Goal: Task Accomplishment & Management: Use online tool/utility

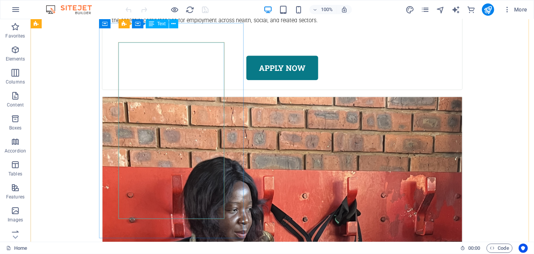
scroll to position [2476, 0]
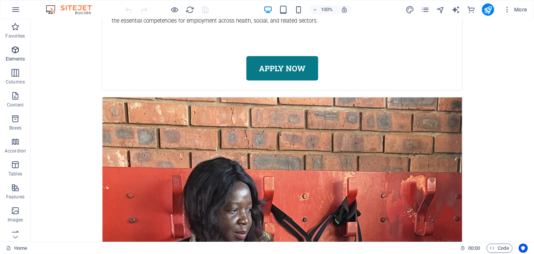
click at [15, 57] on p "Elements" at bounding box center [16, 59] width 20 height 6
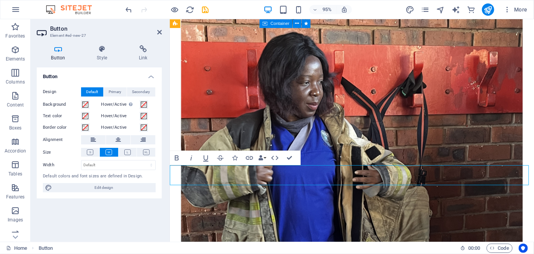
scroll to position [2510, 0]
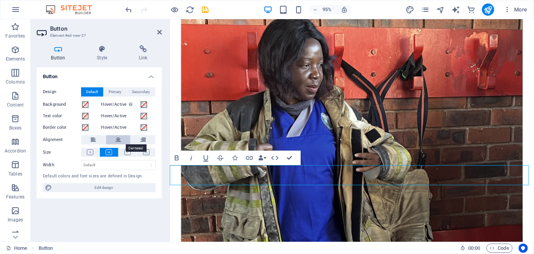
click at [121, 143] on button at bounding box center [118, 139] width 24 height 9
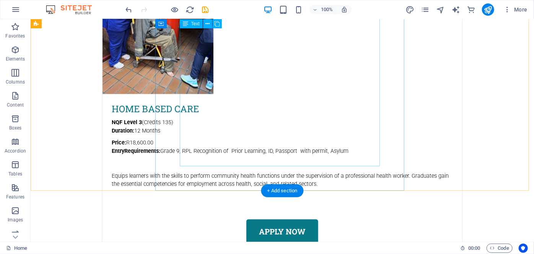
scroll to position [2277, 0]
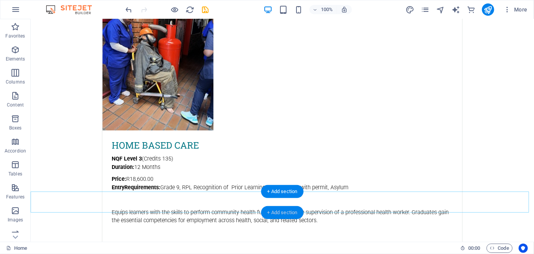
click at [289, 208] on div "+ Add section" at bounding box center [282, 212] width 42 height 13
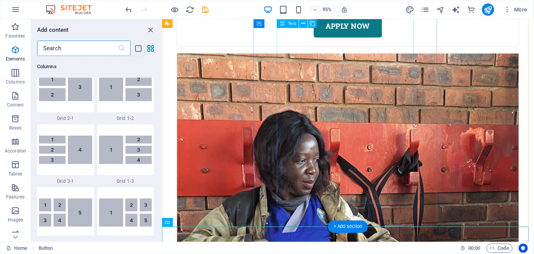
scroll to position [1339, 0]
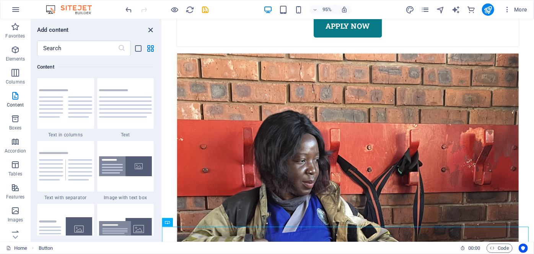
click at [149, 33] on icon "close panel" at bounding box center [151, 30] width 9 height 9
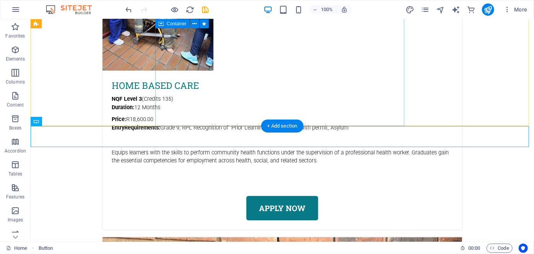
scroll to position [2343, 0]
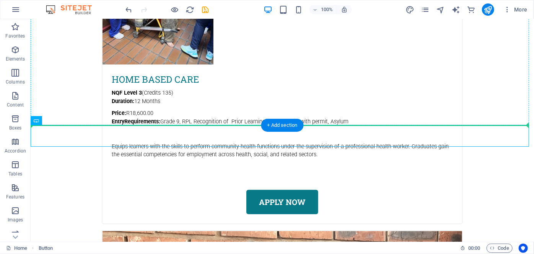
drag, startPoint x: 249, startPoint y: 139, endPoint x: 253, endPoint y: 101, distance: 37.8
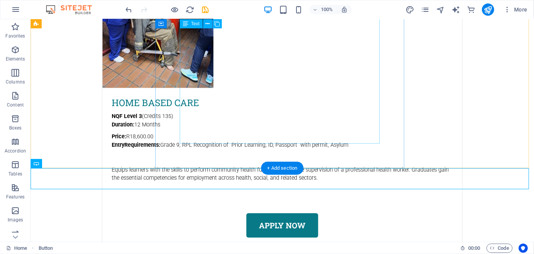
scroll to position [2321, 0]
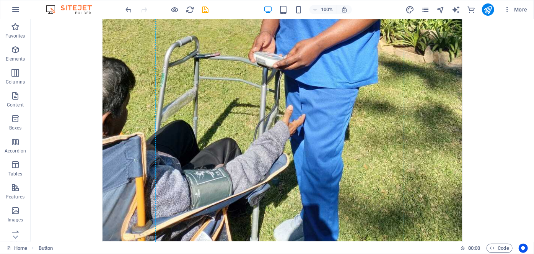
drag, startPoint x: 255, startPoint y: 158, endPoint x: 259, endPoint y: 61, distance: 97.7
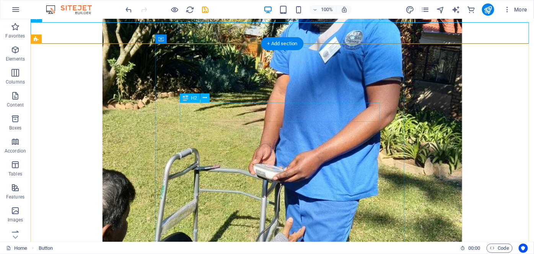
scroll to position [1743, 0]
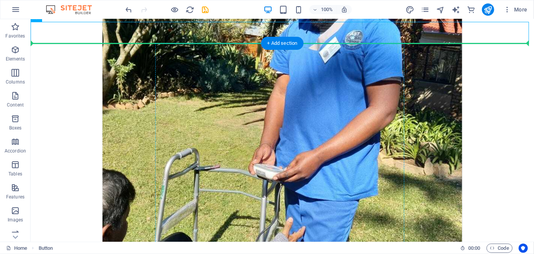
drag, startPoint x: 256, startPoint y: 34, endPoint x: 258, endPoint y: 120, distance: 85.7
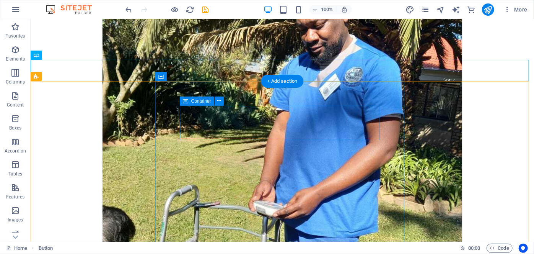
scroll to position [1705, 0]
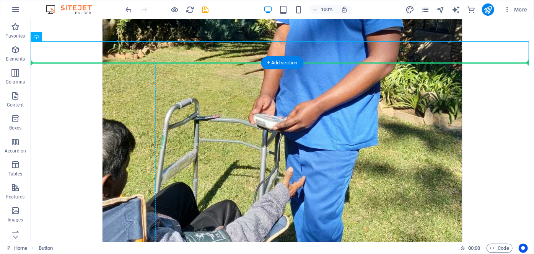
drag, startPoint x: 258, startPoint y: 72, endPoint x: 266, endPoint y: 225, distance: 153.3
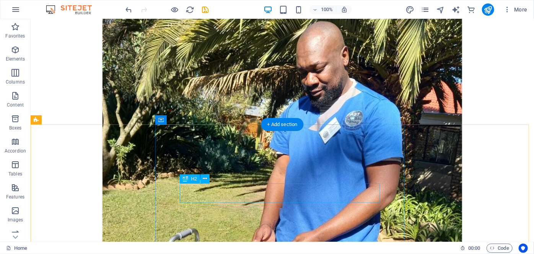
scroll to position [1661, 0]
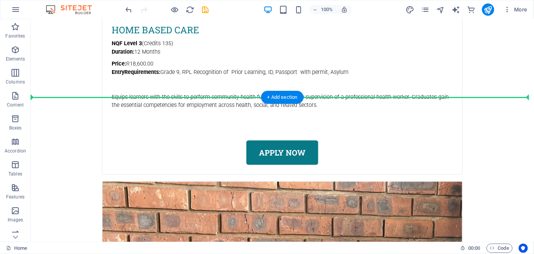
drag, startPoint x: 261, startPoint y: 111, endPoint x: 246, endPoint y: 100, distance: 18.1
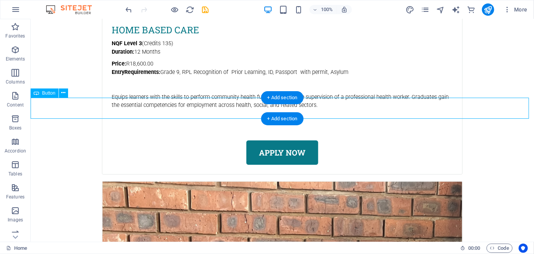
scroll to position [2371, 0]
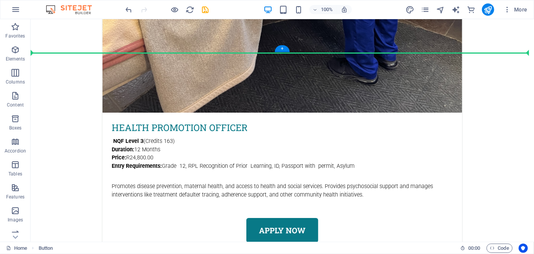
scroll to position [1355, 0]
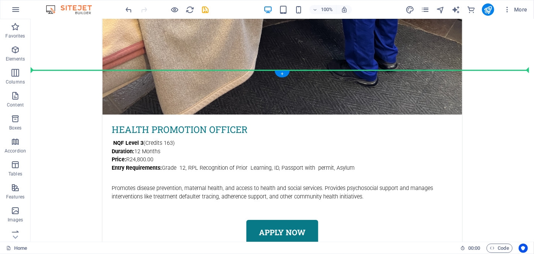
drag, startPoint x: 308, startPoint y: 116, endPoint x: 297, endPoint y: 78, distance: 39.4
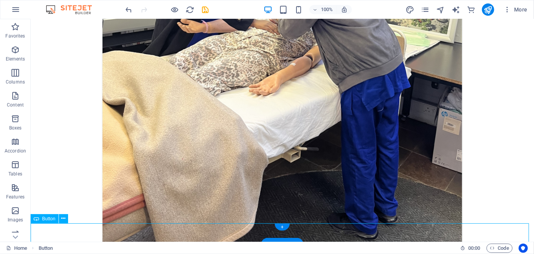
scroll to position [1231, 0]
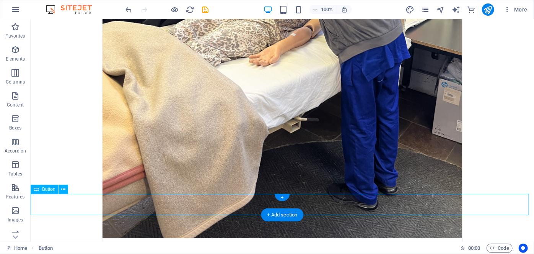
drag, startPoint x: 313, startPoint y: 216, endPoint x: 308, endPoint y: 202, distance: 15.0
drag, startPoint x: 308, startPoint y: 202, endPoint x: 308, endPoint y: 184, distance: 17.2
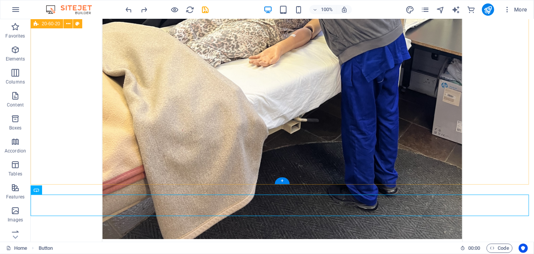
scroll to position [1230, 0]
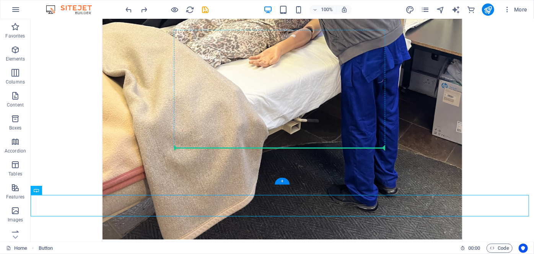
drag, startPoint x: 307, startPoint y: 202, endPoint x: 303, endPoint y: 145, distance: 57.9
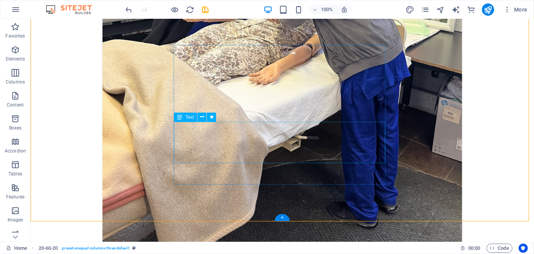
scroll to position [1216, 0]
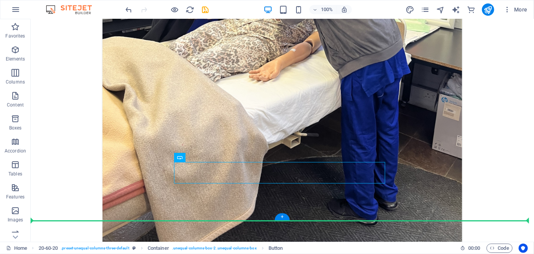
drag, startPoint x: 305, startPoint y: 168, endPoint x: 304, endPoint y: 188, distance: 20.7
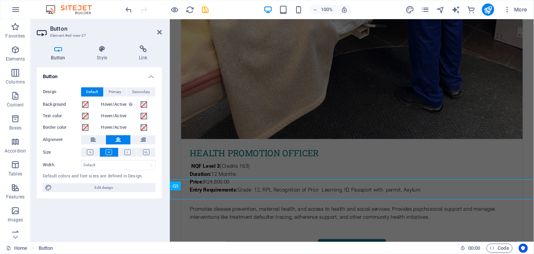
scroll to position [1228, 0]
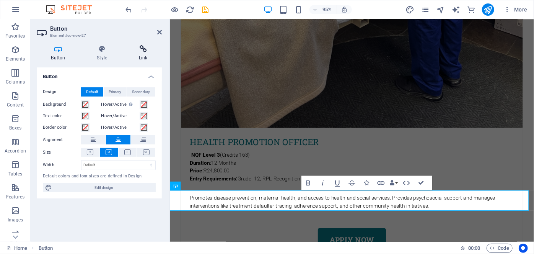
click at [143, 49] on icon at bounding box center [142, 49] width 37 height 8
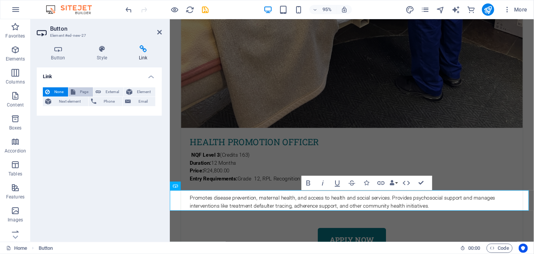
click at [88, 93] on span "Page" at bounding box center [84, 91] width 13 height 9
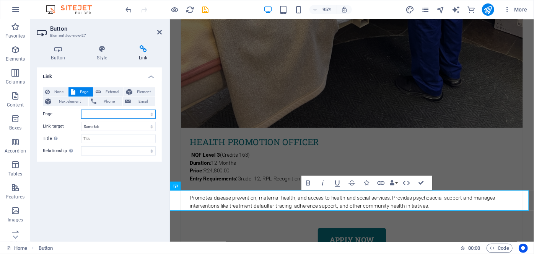
click at [123, 115] on select "Home Subpage Legal notice Privacy Health Promotion Officer Health Promotion Off…" at bounding box center [118, 113] width 75 height 9
select select "15"
click at [81, 109] on select "Home Subpage Legal notice Privacy Health Promotion Officer Health Promotion Off…" at bounding box center [118, 113] width 75 height 9
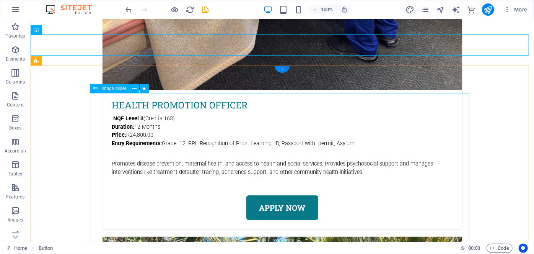
scroll to position [1381, 0]
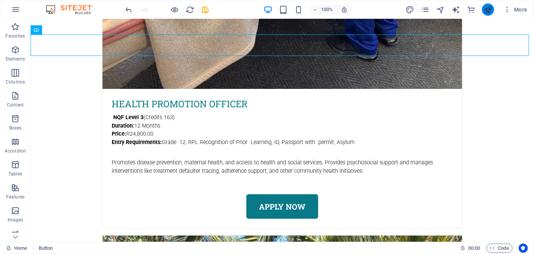
click at [484, 10] on icon "publish" at bounding box center [488, 9] width 9 height 9
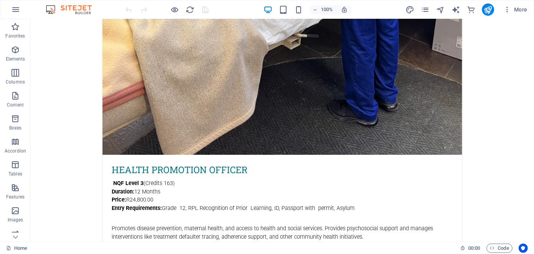
scroll to position [1319, 0]
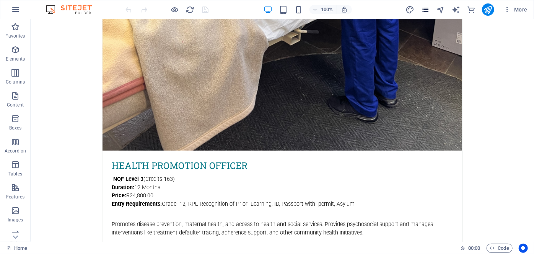
click at [424, 9] on icon "pages" at bounding box center [425, 9] width 9 height 9
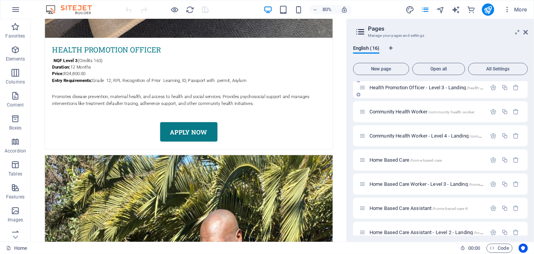
scroll to position [231, 0]
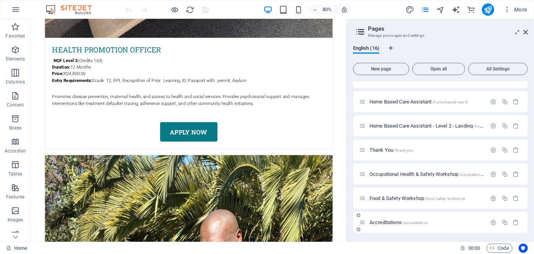
click at [390, 223] on span "Accreditations /accreditations" at bounding box center [399, 222] width 59 height 6
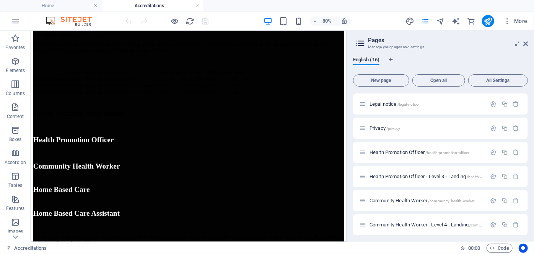
scroll to position [47, 0]
click at [78, 15] on div "80% More" at bounding box center [266, 21] width 533 height 18
click at [76, 7] on h4 "Home" at bounding box center [51, 6] width 102 height 8
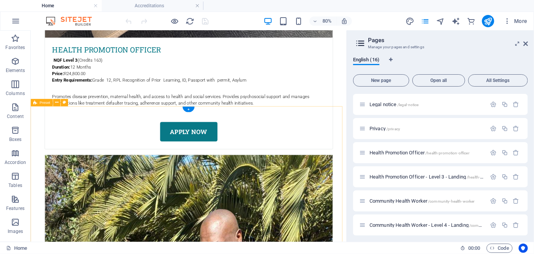
scroll to position [1374, 0]
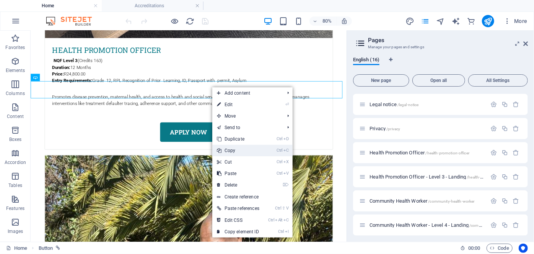
drag, startPoint x: 238, startPoint y: 146, endPoint x: 260, endPoint y: 145, distance: 21.5
click at [238, 146] on link "Ctrl C Copy" at bounding box center [238, 150] width 52 height 11
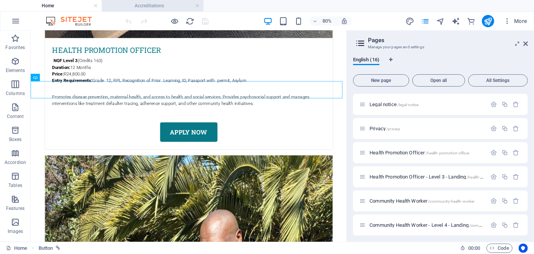
click at [147, 5] on h4 "Accreditations" at bounding box center [153, 6] width 102 height 8
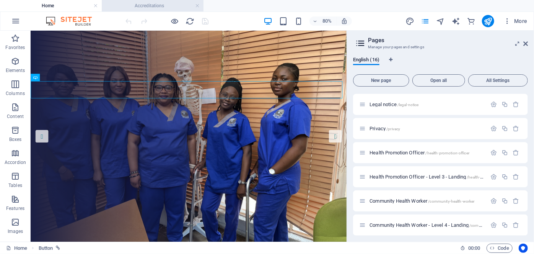
scroll to position [205, 0]
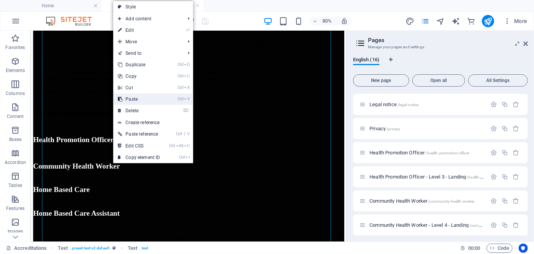
click at [143, 98] on link "Ctrl V Paste" at bounding box center [138, 98] width 51 height 11
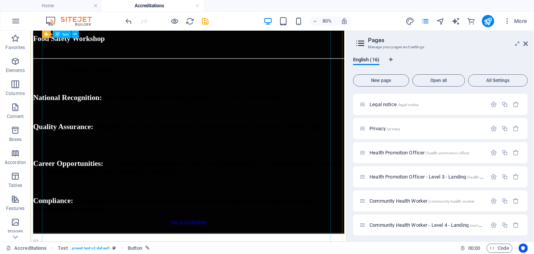
scroll to position [664, 0]
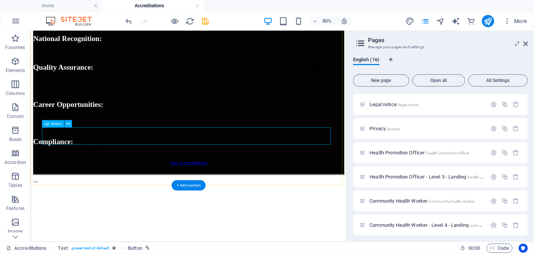
click at [259, 192] on div "Our Accreditations" at bounding box center [227, 195] width 389 height 7
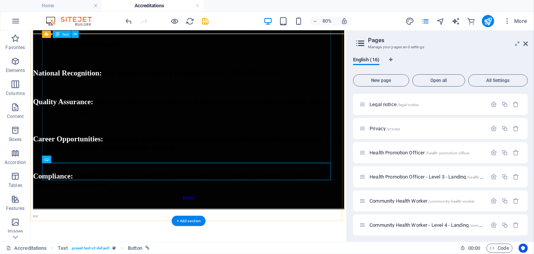
scroll to position [619, 0]
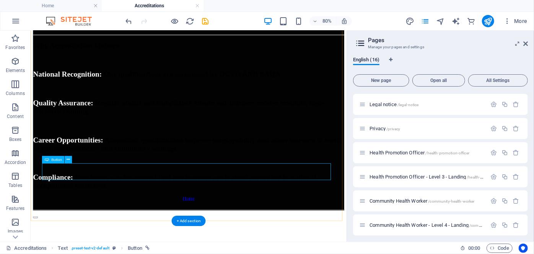
click at [238, 236] on div "Home" at bounding box center [227, 239] width 389 height 7
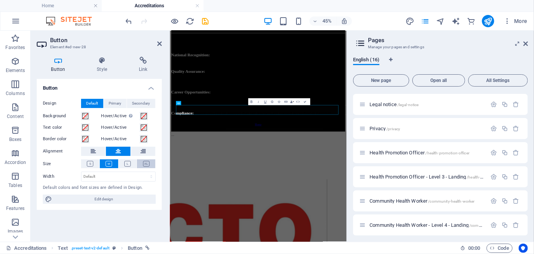
click at [144, 168] on button at bounding box center [146, 163] width 18 height 9
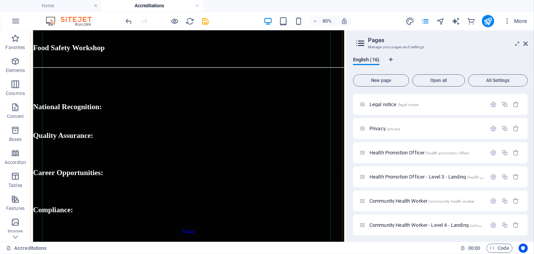
scroll to position [633, 0]
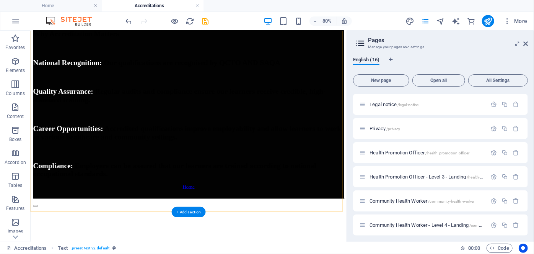
click at [228, 222] on div "Home" at bounding box center [227, 225] width 389 height 7
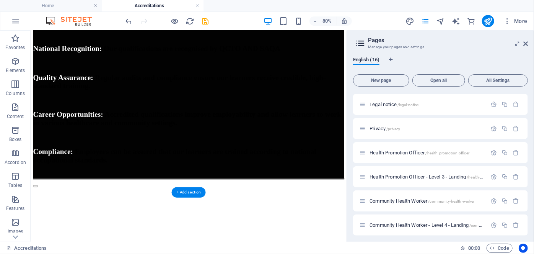
drag, startPoint x: 228, startPoint y: 199, endPoint x: 229, endPoint y: 148, distance: 50.5
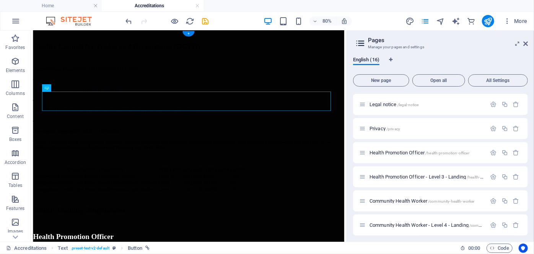
scroll to position [0, 0]
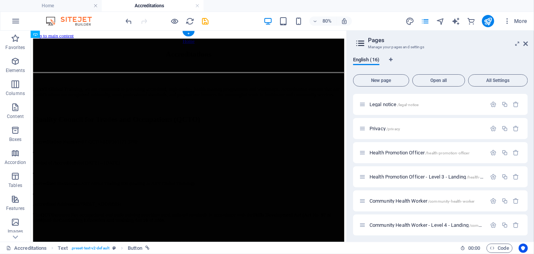
drag, startPoint x: 218, startPoint y: 116, endPoint x: 217, endPoint y: 82, distance: 34.1
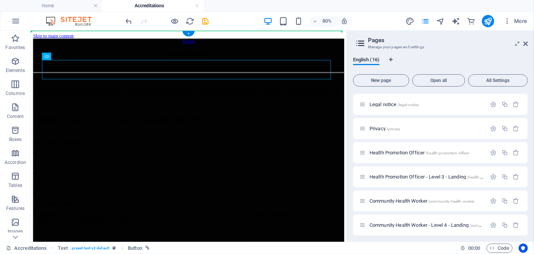
drag, startPoint x: 219, startPoint y: 83, endPoint x: 199, endPoint y: 46, distance: 42.3
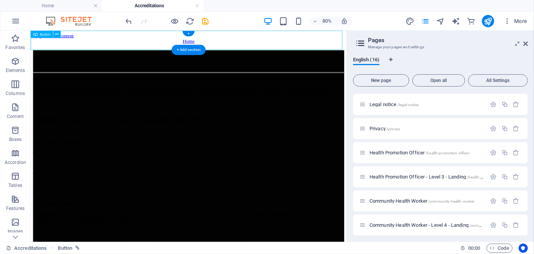
click at [310, 40] on div "Home" at bounding box center [227, 43] width 389 height 7
select select "15"
select select
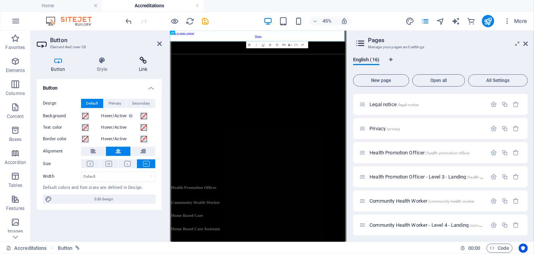
click at [141, 59] on icon at bounding box center [142, 61] width 37 height 8
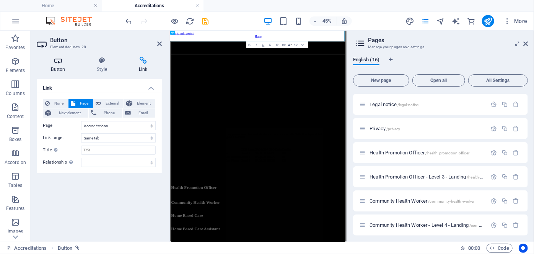
click at [64, 65] on h4 "Button" at bounding box center [60, 65] width 46 height 16
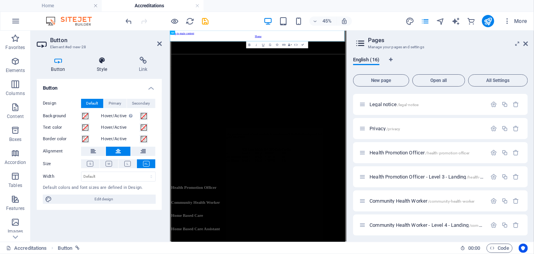
click at [99, 58] on icon at bounding box center [102, 61] width 39 height 8
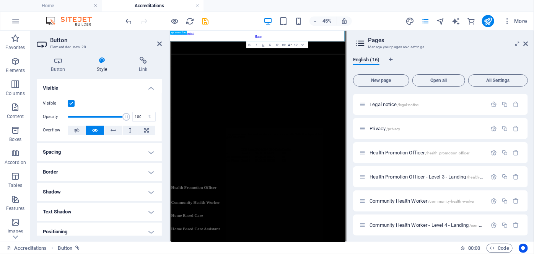
click at [289, 47] on div "Home" at bounding box center [366, 43] width 387 height 7
click at [76, 152] on h4 "Spacing" at bounding box center [99, 152] width 125 height 18
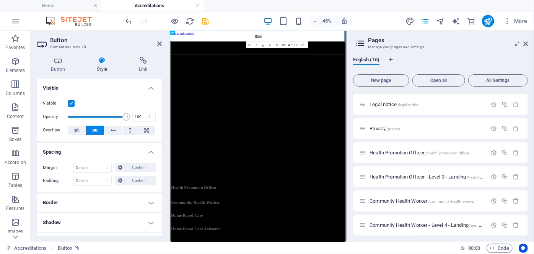
click at [75, 152] on h4 "Spacing" at bounding box center [99, 150] width 125 height 14
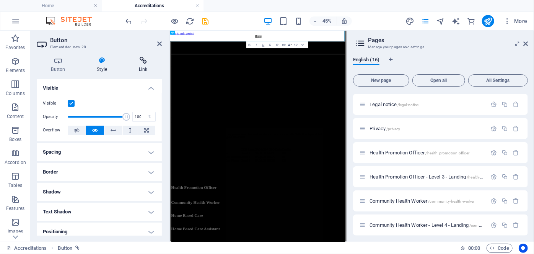
click at [142, 67] on h4 "Link" at bounding box center [142, 65] width 37 height 16
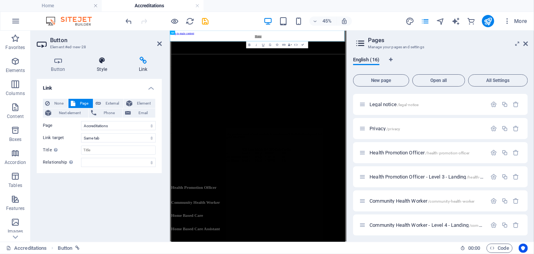
click at [111, 67] on h4 "Style" at bounding box center [104, 65] width 42 height 16
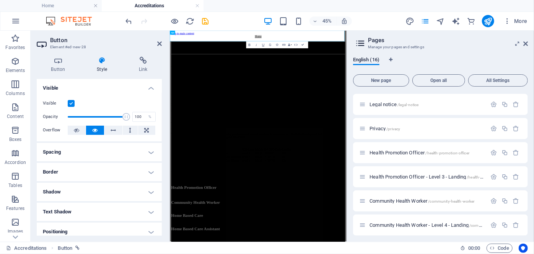
click at [61, 152] on h4 "Spacing" at bounding box center [99, 152] width 125 height 18
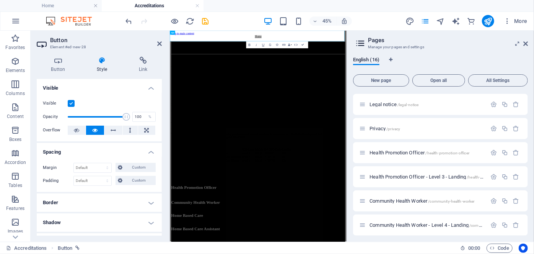
click at [60, 150] on h4 "Spacing" at bounding box center [99, 150] width 125 height 14
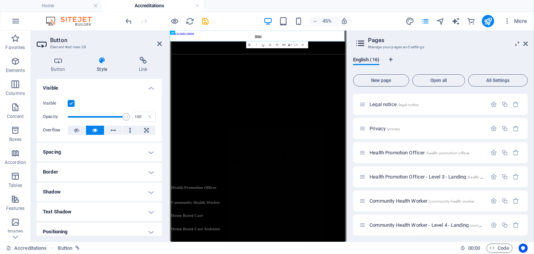
click at [57, 175] on h4 "Border" at bounding box center [99, 172] width 125 height 18
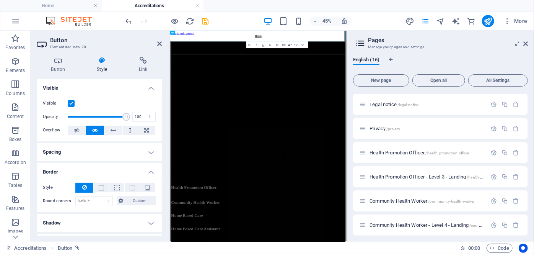
click at [57, 172] on h4 "Border" at bounding box center [99, 170] width 125 height 14
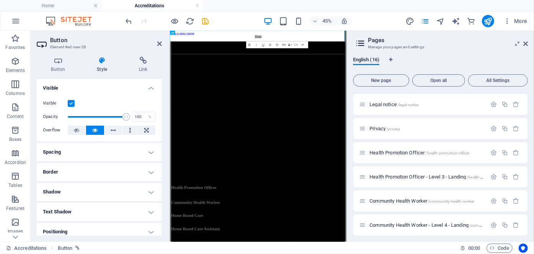
click at [60, 190] on h4 "Shadow" at bounding box center [99, 192] width 125 height 18
click at [60, 190] on h4 "Shadow" at bounding box center [99, 190] width 125 height 14
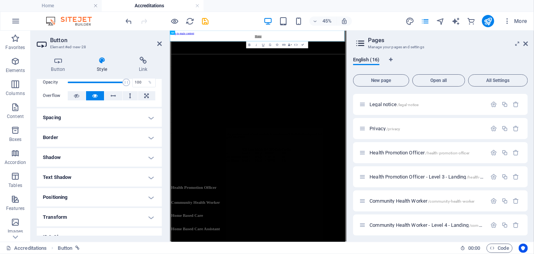
click at [65, 179] on h4 "Text Shadow" at bounding box center [99, 177] width 125 height 18
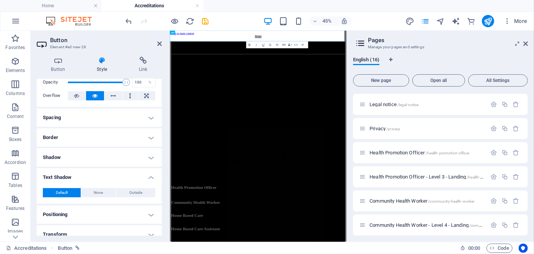
click at [64, 178] on h4 "Text Shadow" at bounding box center [99, 175] width 125 height 14
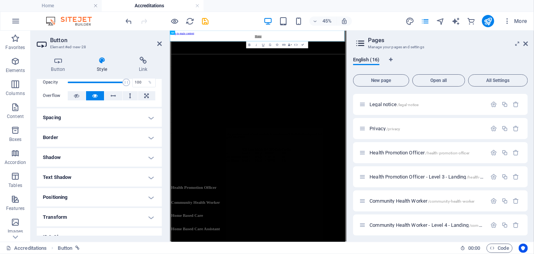
click at [55, 197] on h4 "Positioning" at bounding box center [99, 197] width 125 height 18
click at [54, 196] on h4 "Positioning" at bounding box center [99, 195] width 125 height 14
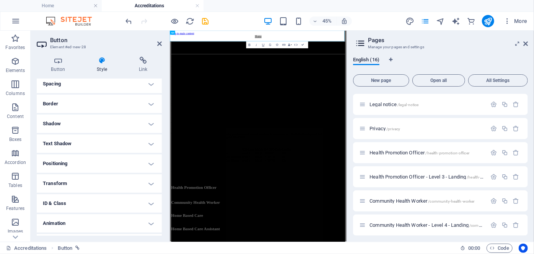
click at [58, 184] on h4 "Transform" at bounding box center [99, 183] width 125 height 18
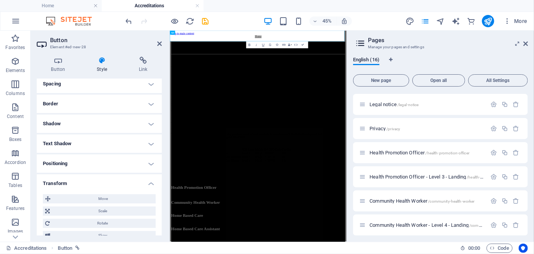
click at [57, 183] on h4 "Transform" at bounding box center [99, 181] width 125 height 14
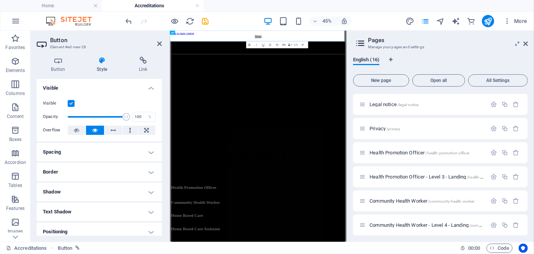
scroll to position [0, 0]
click at [306, 40] on div "Home" at bounding box center [366, 43] width 387 height 7
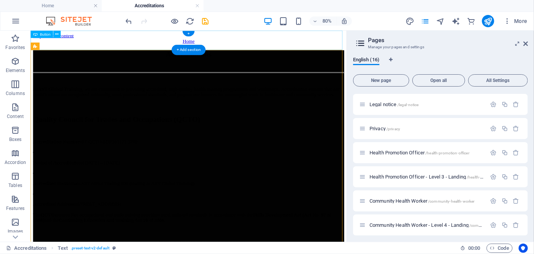
click at [178, 40] on div "Home" at bounding box center [227, 43] width 389 height 7
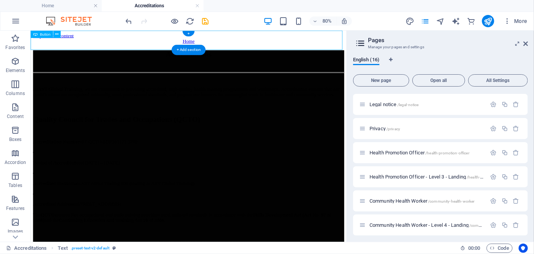
click at [178, 40] on div "Home" at bounding box center [227, 43] width 389 height 7
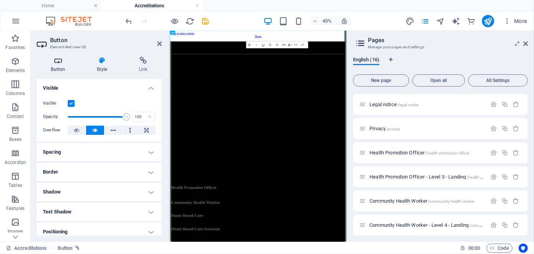
click at [61, 65] on h4 "Button" at bounding box center [60, 65] width 46 height 16
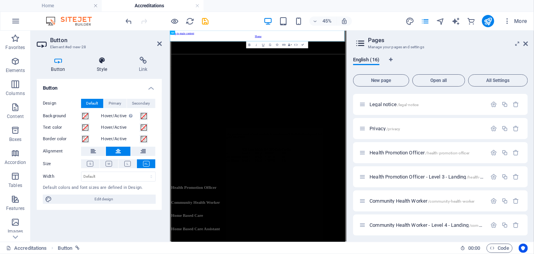
click at [105, 67] on h4 "Style" at bounding box center [104, 65] width 42 height 16
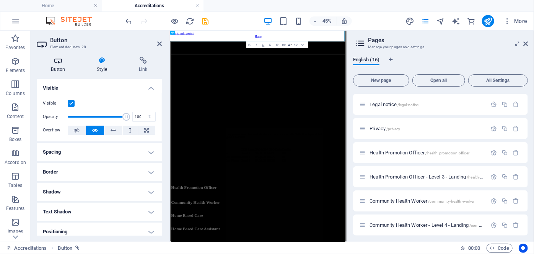
click at [73, 60] on icon at bounding box center [58, 61] width 43 height 8
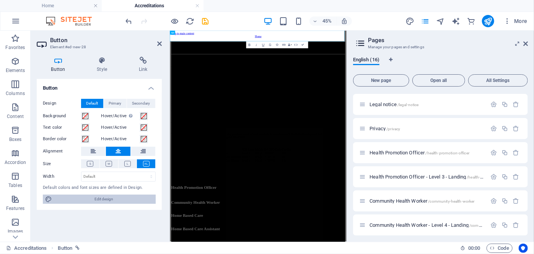
click at [102, 199] on span "Edit design" at bounding box center [103, 198] width 99 height 9
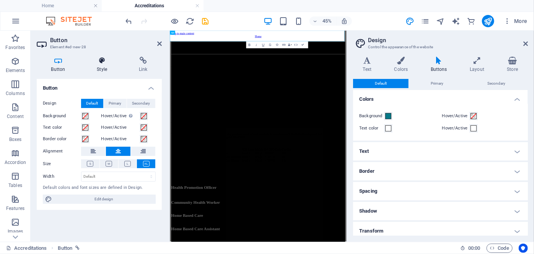
click at [105, 66] on h4 "Style" at bounding box center [104, 65] width 42 height 16
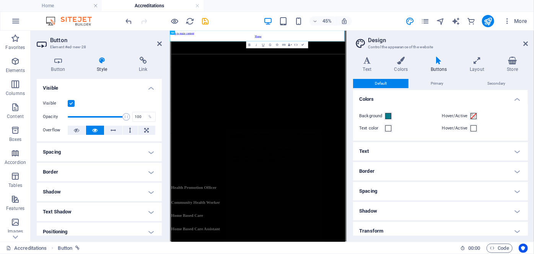
click at [72, 165] on h4 "Border" at bounding box center [99, 172] width 125 height 18
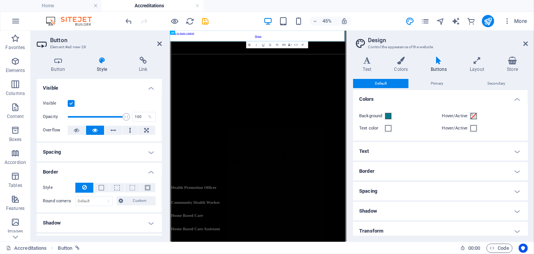
click at [77, 154] on h4 "Spacing" at bounding box center [99, 152] width 125 height 18
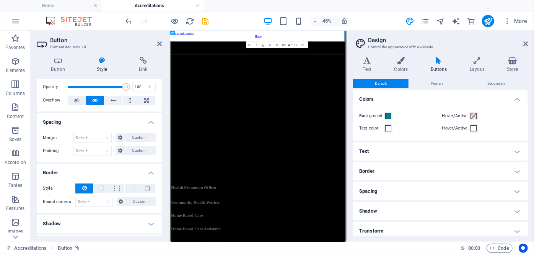
scroll to position [108, 0]
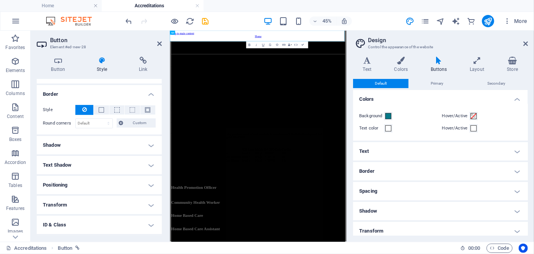
click at [68, 148] on h4 "Shadow" at bounding box center [99, 145] width 125 height 18
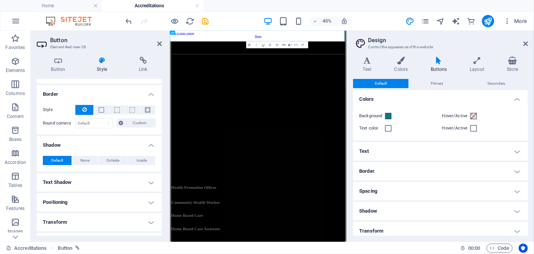
click at [78, 182] on h4 "Text Shadow" at bounding box center [99, 182] width 125 height 18
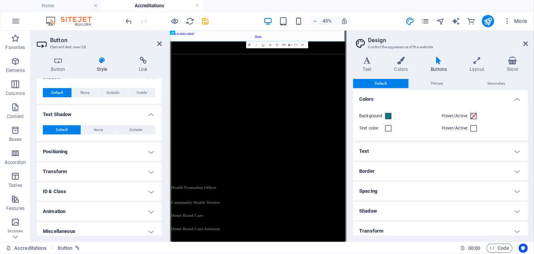
click at [72, 156] on h4 "Positioning" at bounding box center [99, 151] width 125 height 18
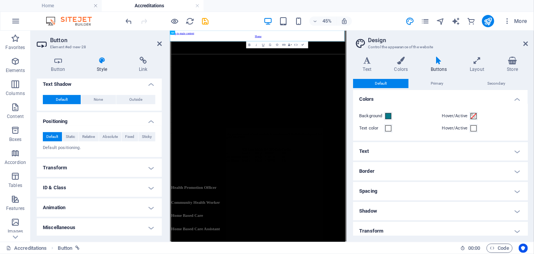
scroll to position [0, 0]
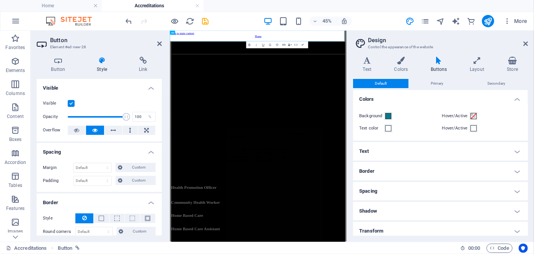
click at [141, 53] on div "Button Style Link Button Design Default Primary Secondary Background Hover/Acti…" at bounding box center [99, 146] width 137 height 191
click at [141, 59] on icon at bounding box center [142, 61] width 37 height 8
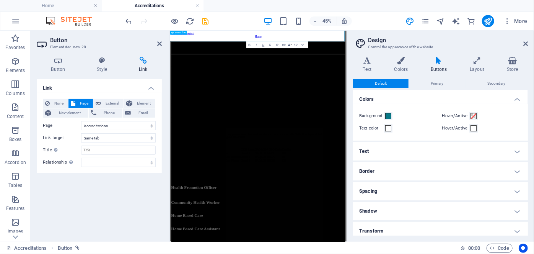
click at [411, 40] on div "Home" at bounding box center [366, 43] width 387 height 7
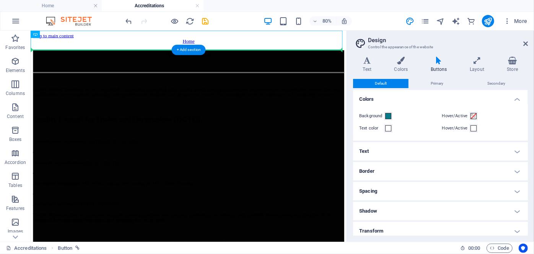
drag, startPoint x: 241, startPoint y: 38, endPoint x: 243, endPoint y: 66, distance: 28.0
drag, startPoint x: 241, startPoint y: 34, endPoint x: 243, endPoint y: 65, distance: 31.0
drag, startPoint x: 229, startPoint y: 76, endPoint x: 241, endPoint y: 103, distance: 28.8
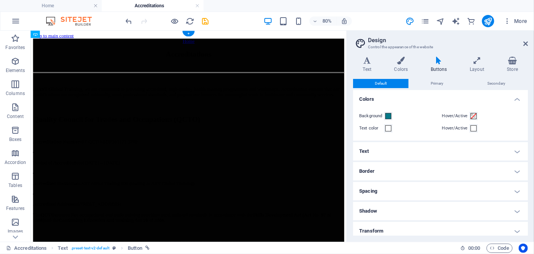
drag, startPoint x: 237, startPoint y: 100, endPoint x: 236, endPoint y: 70, distance: 29.9
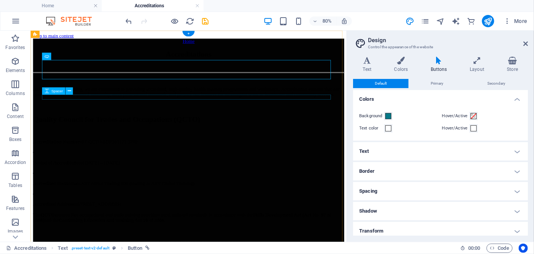
click at [225, 79] on div at bounding box center [227, 76] width 389 height 6
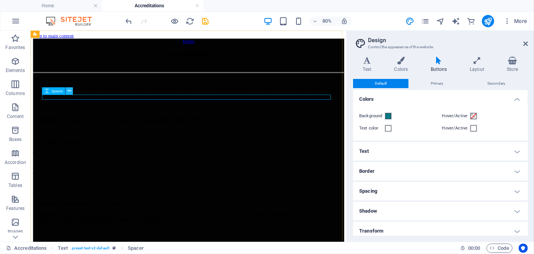
click at [68, 92] on icon at bounding box center [69, 91] width 3 height 7
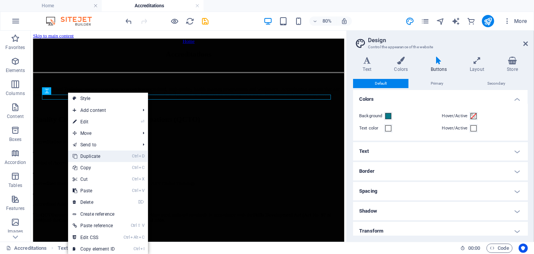
click at [96, 156] on link "Ctrl D Duplicate" at bounding box center [93, 155] width 51 height 11
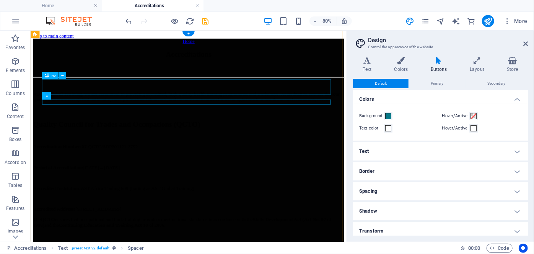
drag, startPoint x: 96, startPoint y: 117, endPoint x: 98, endPoint y: 96, distance: 21.1
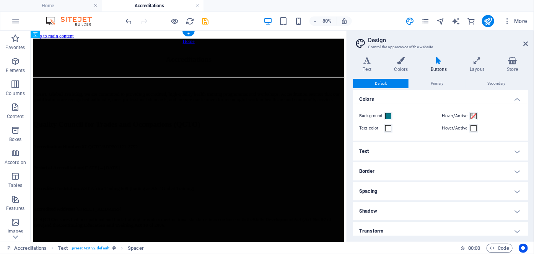
drag, startPoint x: 103, startPoint y: 119, endPoint x: 110, endPoint y: 101, distance: 19.0
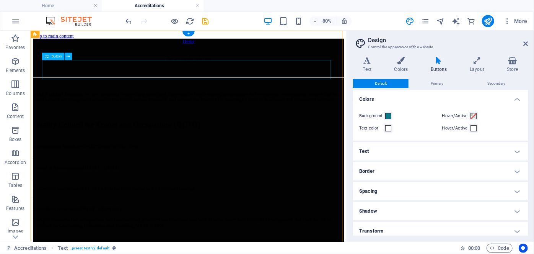
click at [244, 47] on div "Home" at bounding box center [227, 43] width 389 height 7
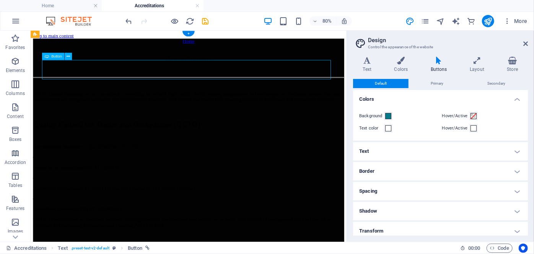
click at [244, 47] on div "Home" at bounding box center [227, 43] width 389 height 7
select select "15"
select select
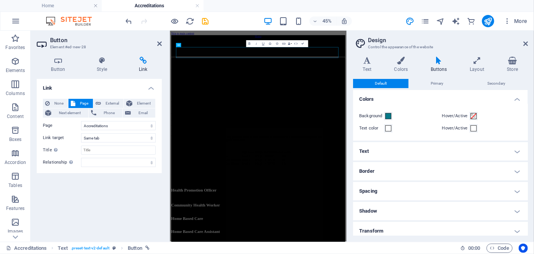
click at [138, 68] on h4 "Link" at bounding box center [142, 65] width 37 height 16
click at [94, 127] on select "Home Subpage Legal notice Privacy Health Promotion Officer Health Promotion Off…" at bounding box center [118, 125] width 75 height 9
select select "0"
click at [81, 121] on select "Home Subpage Legal notice Privacy Health Promotion Officer Health Promotion Off…" at bounding box center [118, 125] width 75 height 9
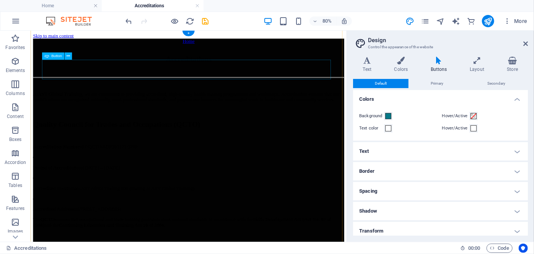
click at [222, 47] on div "Home" at bounding box center [227, 43] width 389 height 7
select select
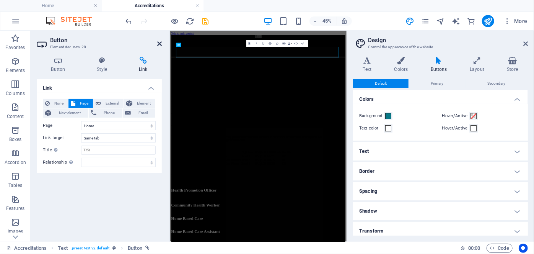
click at [161, 42] on icon at bounding box center [159, 44] width 5 height 6
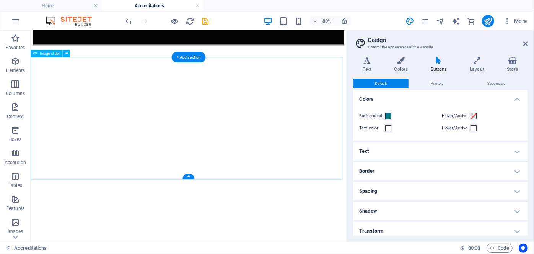
scroll to position [833, 0]
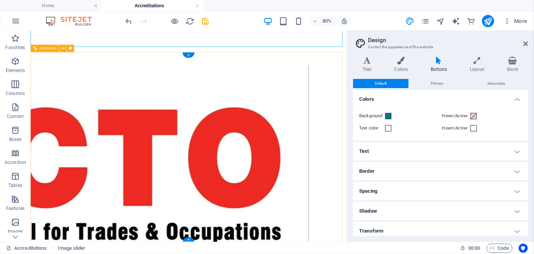
scroll to position [1000, 0]
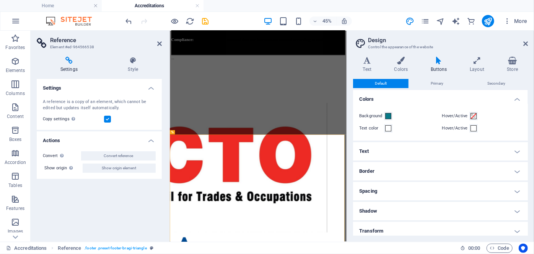
scroll to position [794, 0]
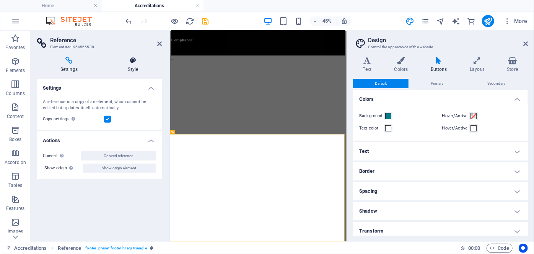
click at [132, 64] on icon at bounding box center [132, 61] width 57 height 8
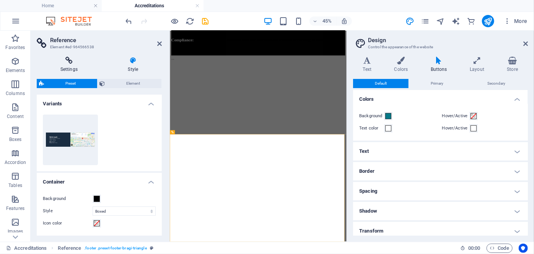
click at [80, 64] on icon at bounding box center [69, 61] width 65 height 8
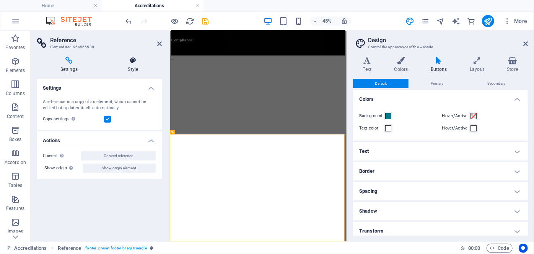
click at [130, 59] on icon at bounding box center [132, 61] width 57 height 8
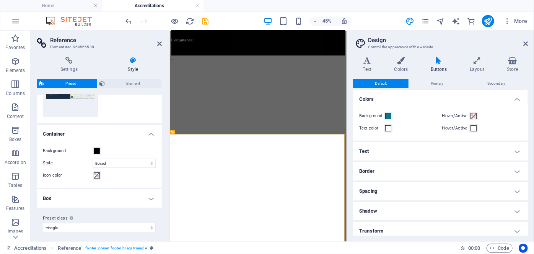
scroll to position [48, 0]
click at [156, 45] on header "Reference Element #ed-964566538" at bounding box center [99, 41] width 125 height 20
click at [162, 47] on aside "Reference Element #ed-964566538 Settings Style Settings A reference is a copy o…" at bounding box center [100, 136] width 139 height 211
click at [161, 46] on icon at bounding box center [159, 44] width 5 height 6
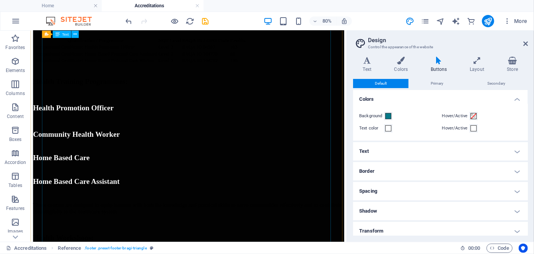
scroll to position [0, 0]
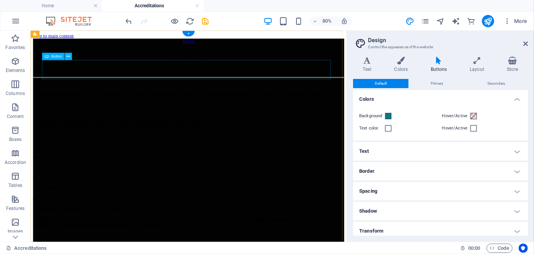
click at [243, 47] on div "Home" at bounding box center [227, 43] width 389 height 7
select select
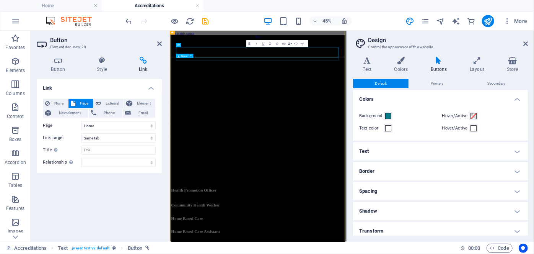
drag, startPoint x: 382, startPoint y: 67, endPoint x: 238, endPoint y: 96, distance: 146.7
click at [161, 44] on icon at bounding box center [159, 44] width 5 height 6
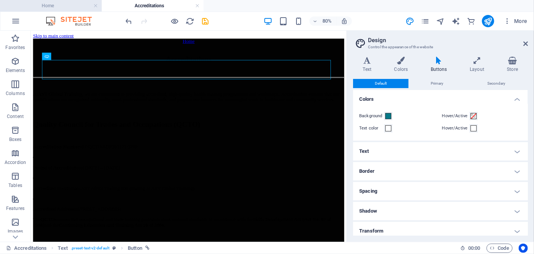
click at [65, 3] on h4 "Home" at bounding box center [51, 6] width 102 height 8
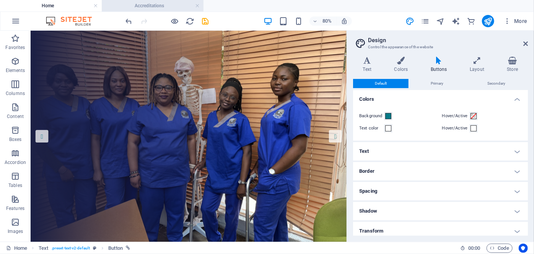
click at [168, 4] on h4 "Accreditations" at bounding box center [153, 6] width 102 height 8
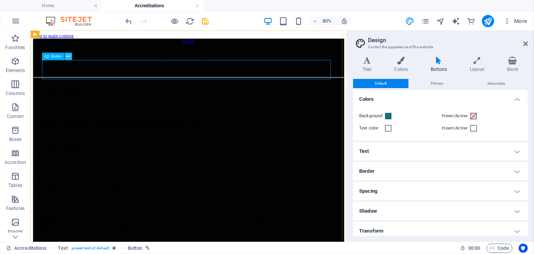
click at [71, 58] on button at bounding box center [68, 56] width 7 height 7
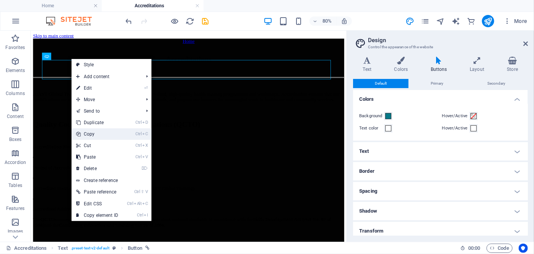
click at [95, 136] on link "Ctrl C Copy" at bounding box center [97, 133] width 51 height 11
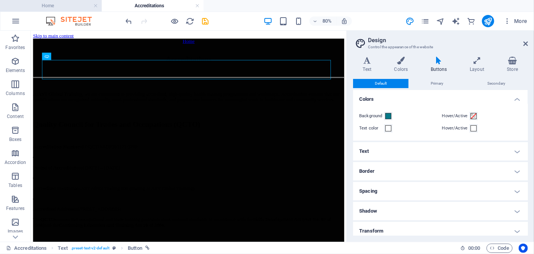
click at [62, 2] on h4 "Home" at bounding box center [51, 6] width 102 height 8
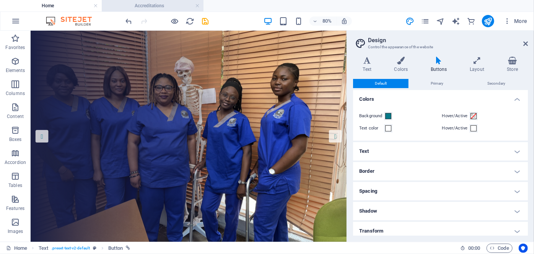
click at [142, 3] on h4 "Accreditations" at bounding box center [153, 6] width 102 height 8
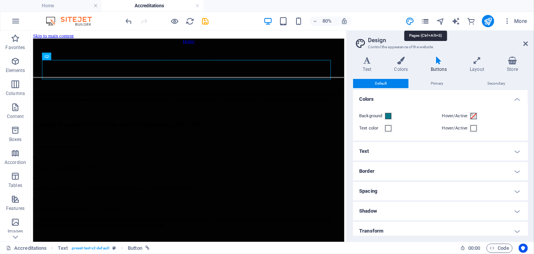
click at [426, 20] on icon "pages" at bounding box center [425, 21] width 9 height 9
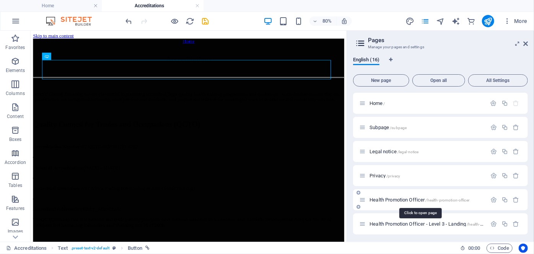
click at [395, 199] on span "Health Promotion Officer /health-promotion-officer" at bounding box center [420, 200] width 100 height 6
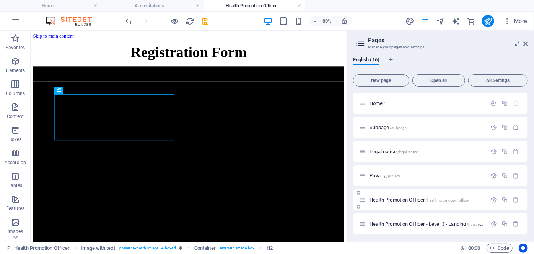
click at [399, 195] on div "Health Promotion Officer /health-promotion-officer" at bounding box center [422, 199] width 127 height 9
click at [402, 220] on div "Health Promotion Officer - Level 3 - Landing /health-promotion-officer-level-3-…" at bounding box center [422, 223] width 127 height 9
click at [409, 220] on div "Health Promotion Officer - Level 3 - Landing /health-promotion-officer-level-3-…" at bounding box center [422, 223] width 127 height 9
click at [417, 224] on span "Health Promotion Officer - Level 3 - Landing /health-promotion-officer-level-3-…" at bounding box center [454, 224] width 168 height 6
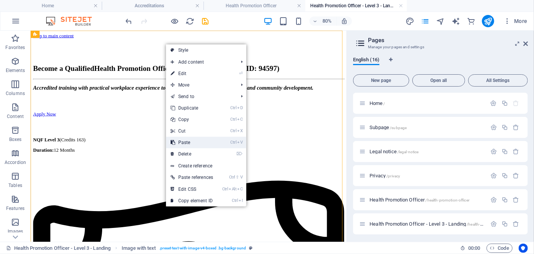
click at [186, 144] on link "Ctrl V Paste" at bounding box center [192, 142] width 52 height 11
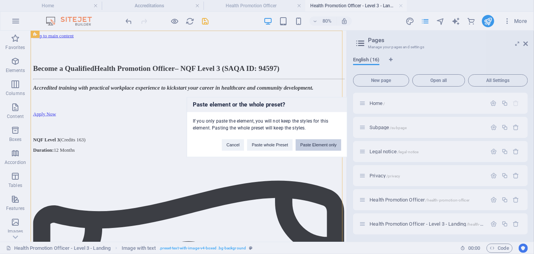
click at [310, 144] on button "Paste Element only" at bounding box center [319, 144] width 46 height 11
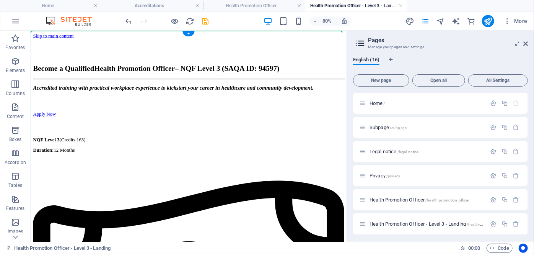
drag, startPoint x: 237, startPoint y: 231, endPoint x: 232, endPoint y: 39, distance: 192.5
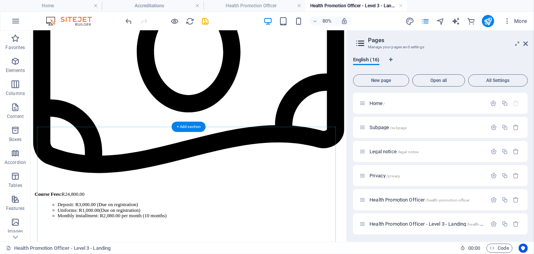
scroll to position [323, 0]
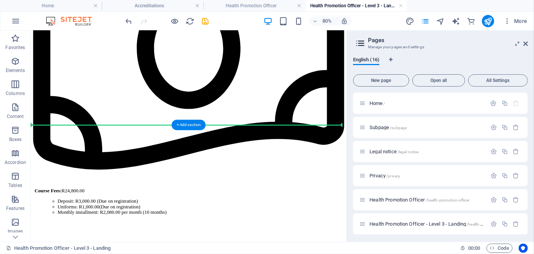
drag, startPoint x: 215, startPoint y: 38, endPoint x: 203, endPoint y: 150, distance: 112.3
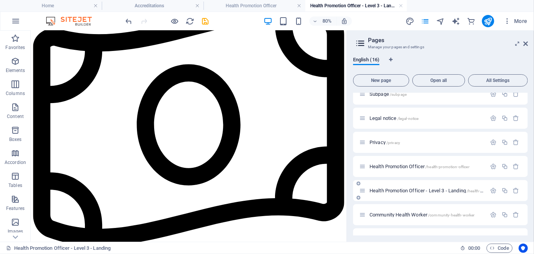
scroll to position [70, 0]
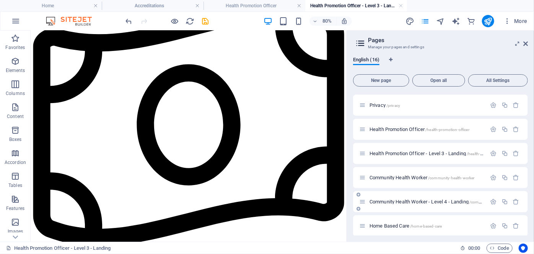
click at [397, 201] on span "Community Health Worker - Level 4 - Landing /community-health-worker-level-4-la…" at bounding box center [456, 202] width 173 height 6
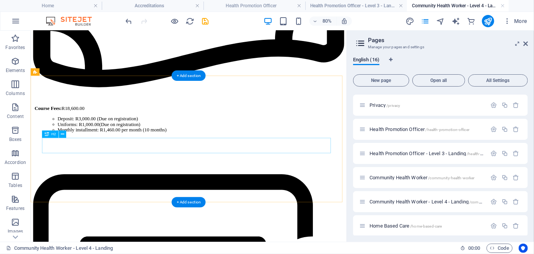
scroll to position [422, 0]
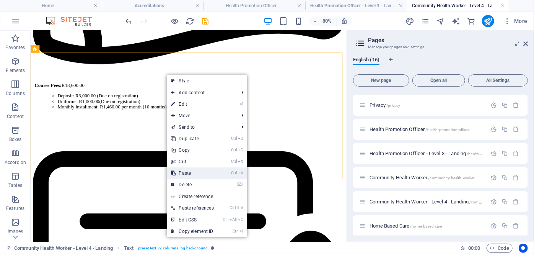
click at [187, 176] on link "Ctrl V Paste" at bounding box center [193, 172] width 52 height 11
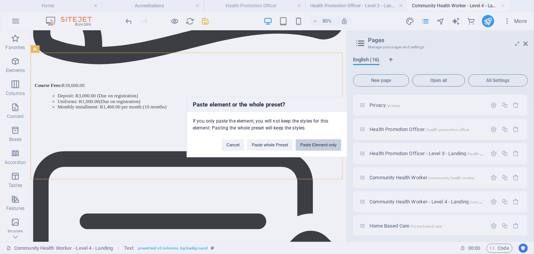
click at [320, 144] on button "Paste Element only" at bounding box center [319, 144] width 46 height 11
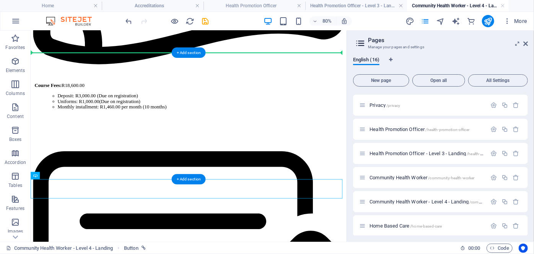
drag, startPoint x: 238, startPoint y: 228, endPoint x: 249, endPoint y: 89, distance: 139.8
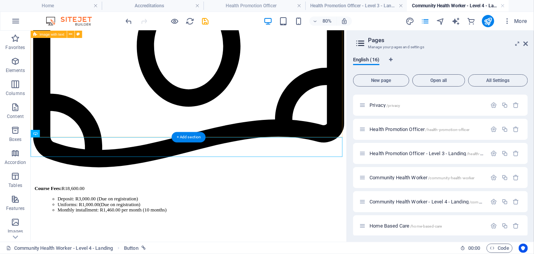
scroll to position [285, 0]
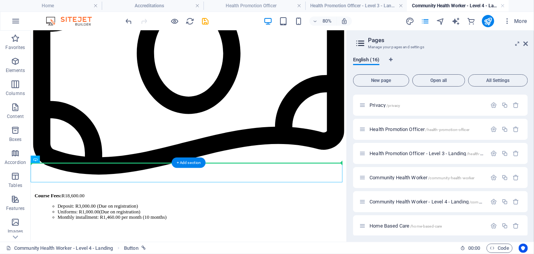
drag, startPoint x: 238, startPoint y: 209, endPoint x: 237, endPoint y: 186, distance: 22.6
drag, startPoint x: 237, startPoint y: 208, endPoint x: 236, endPoint y: 169, distance: 39.0
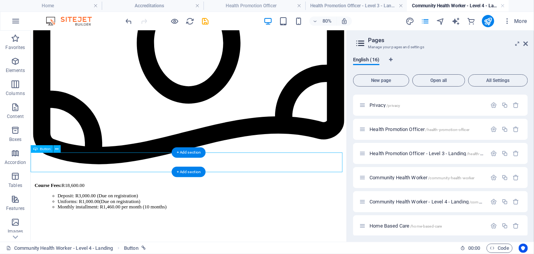
scroll to position [299, 0]
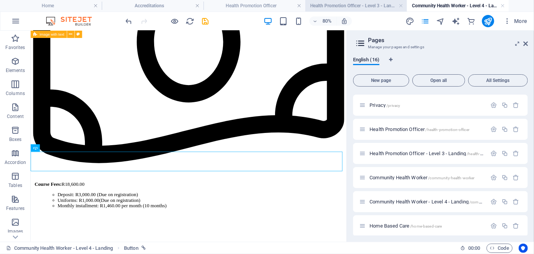
click at [333, 7] on h4 "Health Promotion Officer - Level 3 - Landing" at bounding box center [356, 6] width 102 height 8
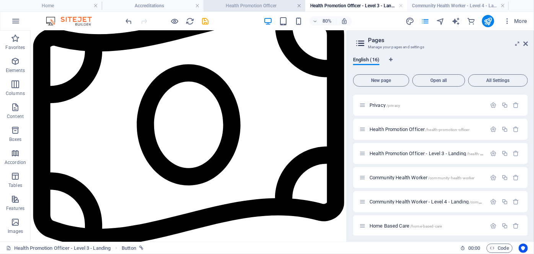
scroll to position [0, 0]
click at [267, 7] on h4 "Health Promotion Officer" at bounding box center [255, 6] width 102 height 8
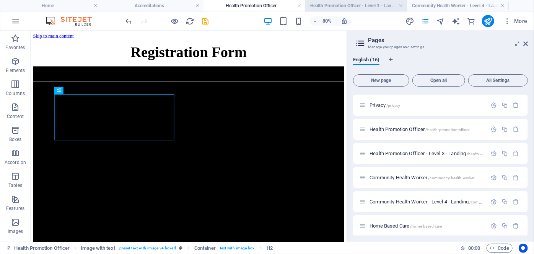
click at [339, 9] on h4 "Health Promotion Officer - Level 3 - Landing" at bounding box center [356, 6] width 102 height 8
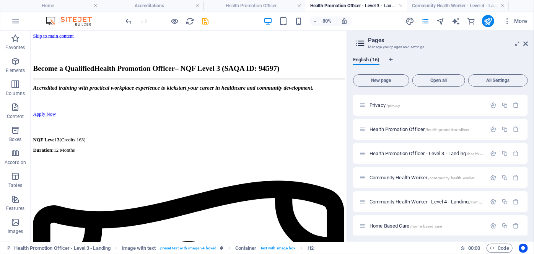
scroll to position [221, 0]
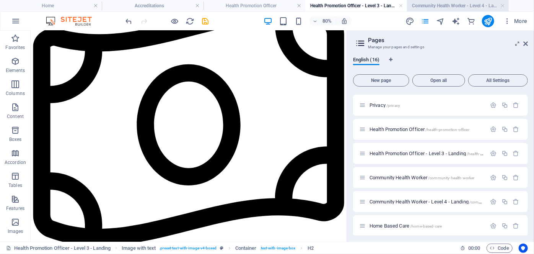
click at [446, 7] on h4 "Community Health Worker - Level 4 - Landing" at bounding box center [458, 6] width 102 height 8
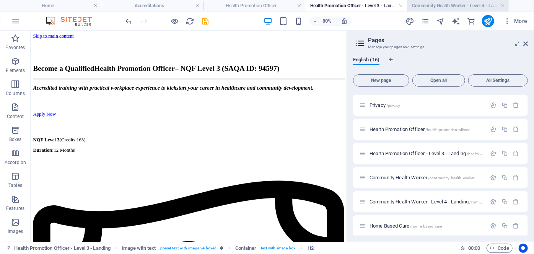
scroll to position [299, 0]
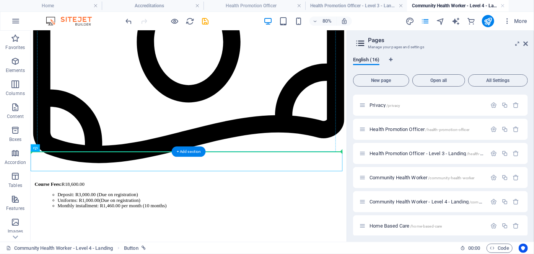
drag, startPoint x: 231, startPoint y: 192, endPoint x: 230, endPoint y: 135, distance: 56.3
drag, startPoint x: 205, startPoint y: 148, endPoint x: 142, endPoint y: 234, distance: 106.7
click at [205, 148] on div "+ Add section" at bounding box center [189, 151] width 34 height 10
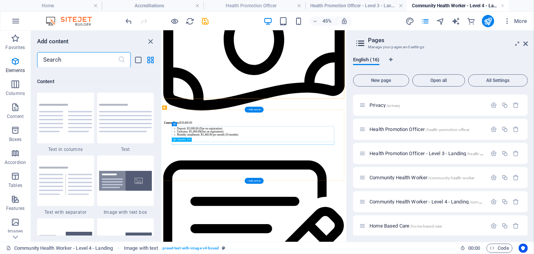
scroll to position [1339, 0]
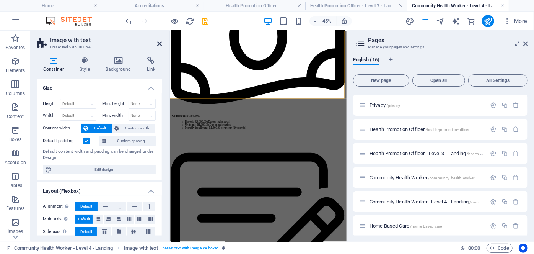
click at [159, 41] on icon at bounding box center [159, 44] width 5 height 6
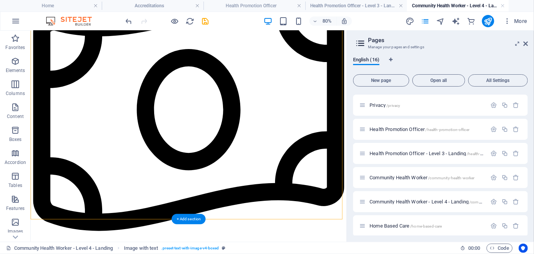
scroll to position [249, 0]
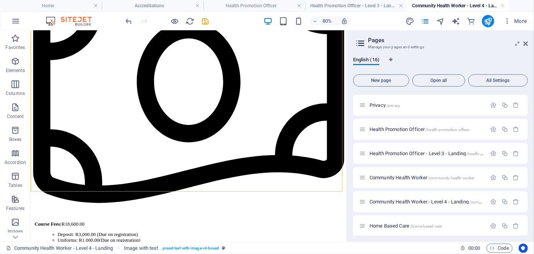
click at [349, 15] on div "80%" at bounding box center [308, 21] width 88 height 12
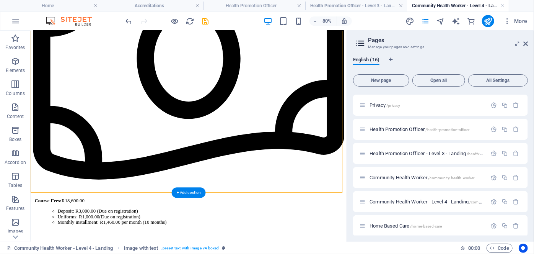
scroll to position [285, 0]
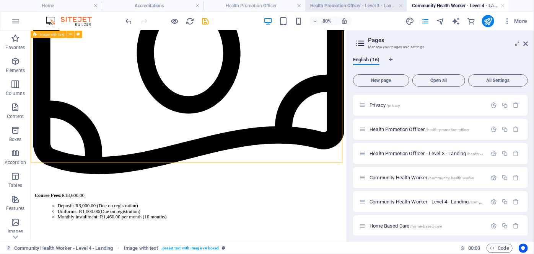
click at [346, 10] on h4 "Health Promotion Officer - Level 3 - Landing" at bounding box center [356, 6] width 102 height 8
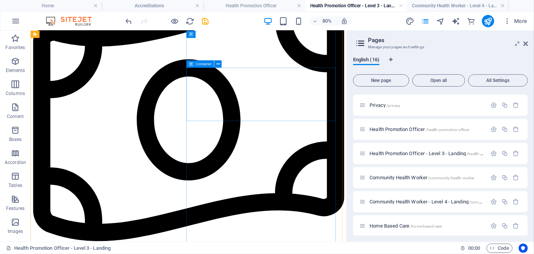
scroll to position [0, 0]
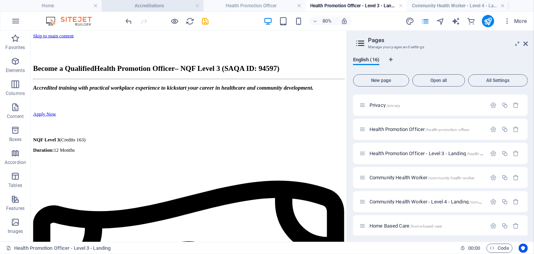
click at [132, 6] on h4 "Accreditations" at bounding box center [153, 6] width 102 height 8
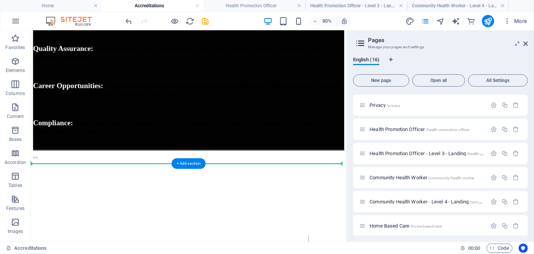
scroll to position [675, 0]
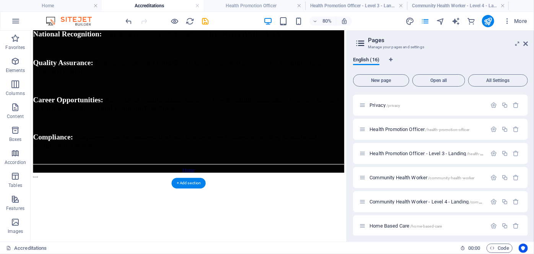
drag, startPoint x: 218, startPoint y: 78, endPoint x: 219, endPoint y: 158, distance: 80.4
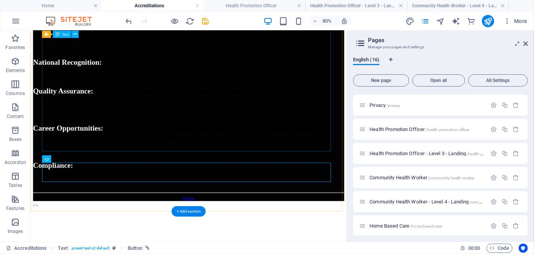
scroll to position [640, 0]
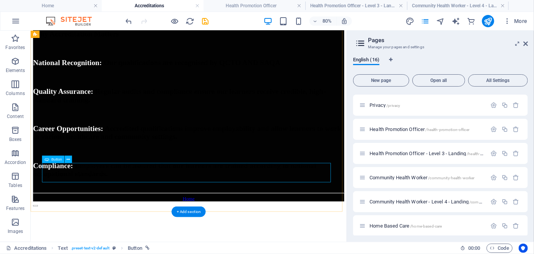
click at [229, 236] on div "Home" at bounding box center [227, 239] width 389 height 7
select select
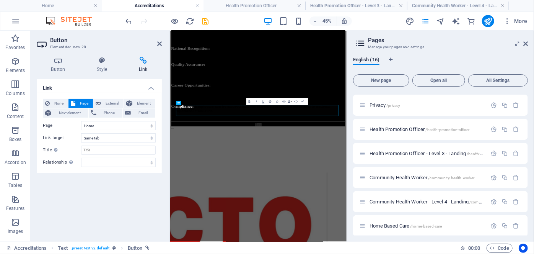
click at [162, 41] on aside "Button Element #ed-new-28 Button Style Link Button Design Default Primary Secon…" at bounding box center [100, 136] width 139 height 211
click at [160, 44] on icon at bounding box center [159, 44] width 5 height 6
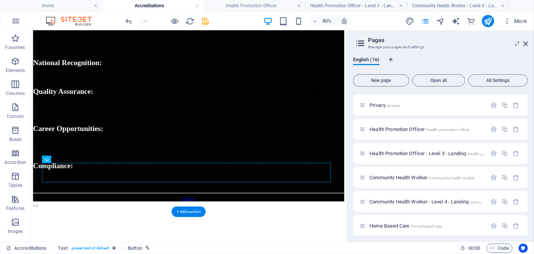
drag, startPoint x: 315, startPoint y: 205, endPoint x: 230, endPoint y: 212, distance: 84.8
click at [230, 236] on div "Home" at bounding box center [227, 239] width 389 height 7
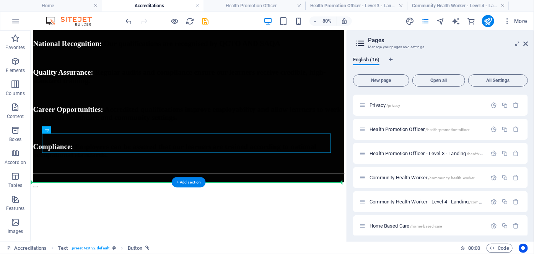
scroll to position [677, 0]
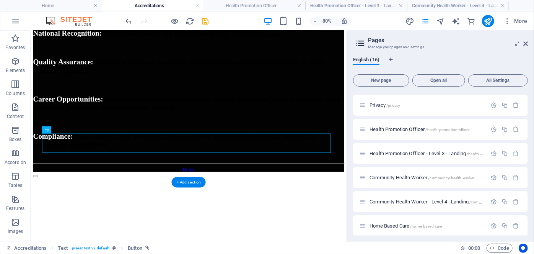
drag, startPoint x: 230, startPoint y: 212, endPoint x: 225, endPoint y: 180, distance: 31.7
click at [225, 200] on div "Home" at bounding box center [227, 203] width 389 height 7
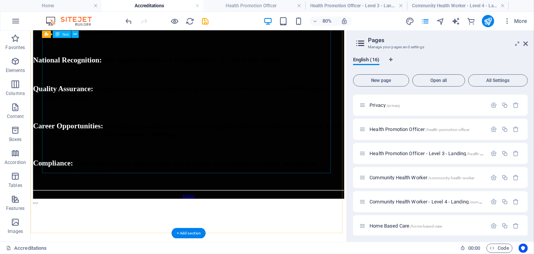
scroll to position [709, 0]
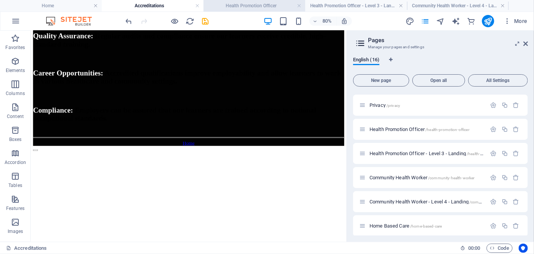
click at [254, 6] on h4 "Health Promotion Officer" at bounding box center [255, 6] width 102 height 8
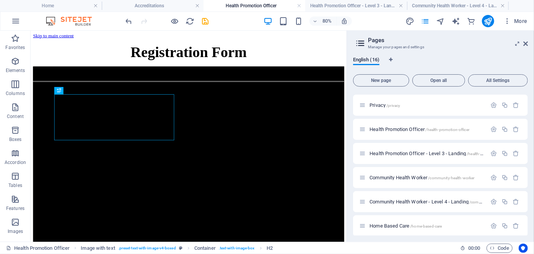
scroll to position [0, 0]
click at [331, 5] on h4 "Health Promotion Officer - Level 3 - Landing" at bounding box center [356, 6] width 102 height 8
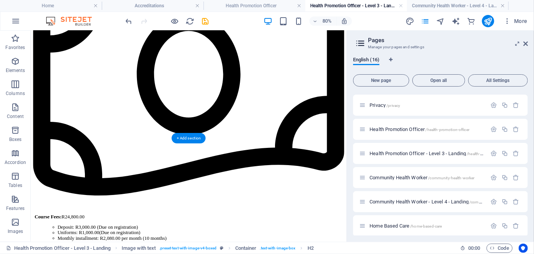
scroll to position [286, 0]
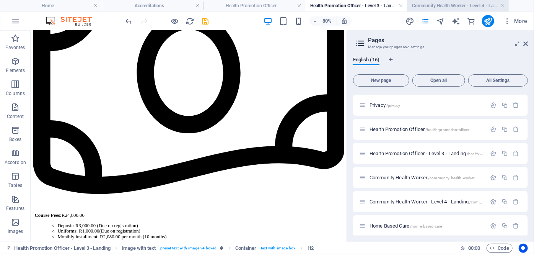
click at [448, 3] on h4 "Community Health Worker - Level 4 - Landing" at bounding box center [458, 6] width 102 height 8
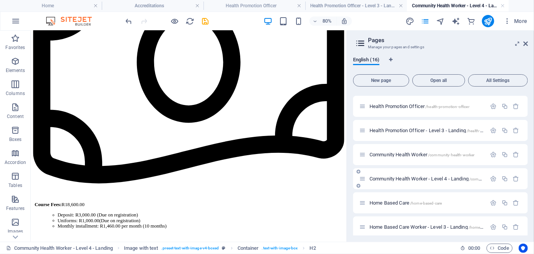
scroll to position [108, 0]
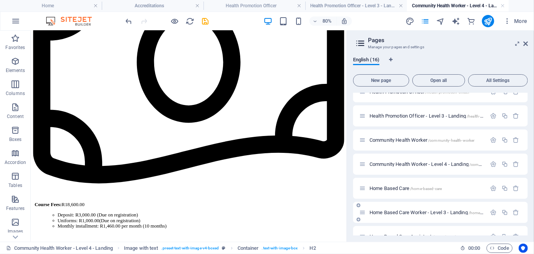
click at [399, 213] on span "Home Based Care Worker - Level 3 - Landing /home-based-care-level-3" at bounding box center [441, 212] width 143 height 6
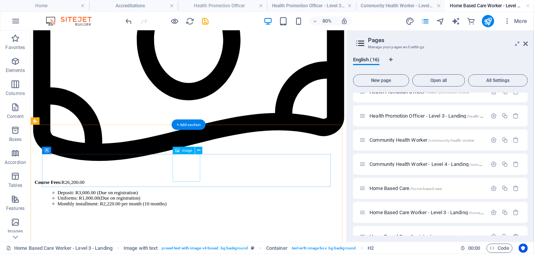
scroll to position [328, 0]
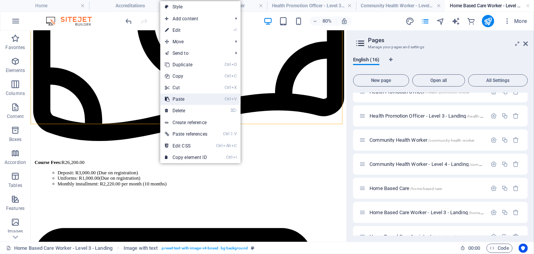
click at [190, 103] on link "Ctrl V Paste" at bounding box center [186, 98] width 52 height 11
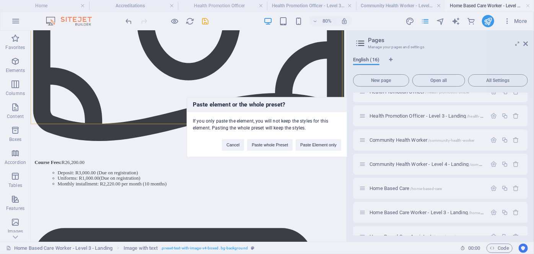
click at [313, 157] on div "Paste element or the whole preset? If you only paste the element, you will not …" at bounding box center [267, 127] width 534 height 254
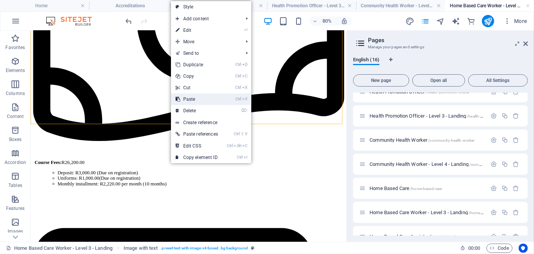
click at [194, 101] on link "Ctrl V Paste" at bounding box center [197, 98] width 52 height 11
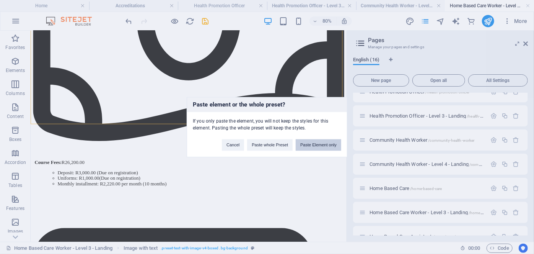
click at [323, 143] on button "Paste Element only" at bounding box center [319, 144] width 46 height 11
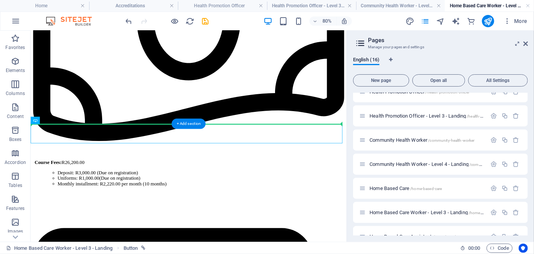
drag, startPoint x: 239, startPoint y: 157, endPoint x: 240, endPoint y: 134, distance: 22.2
drag, startPoint x: 240, startPoint y: 157, endPoint x: 240, endPoint y: 121, distance: 36.7
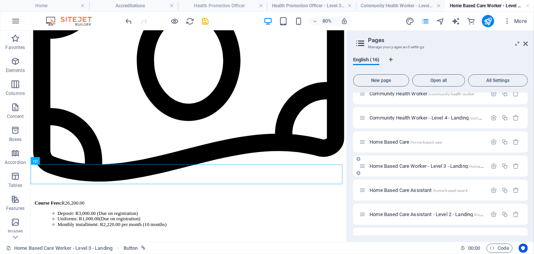
scroll to position [155, 0]
click at [415, 214] on span "Home Based Care Assistant - Level 2 - Landing /home-based-care-assistant-level-2" at bounding box center [452, 214] width 165 height 6
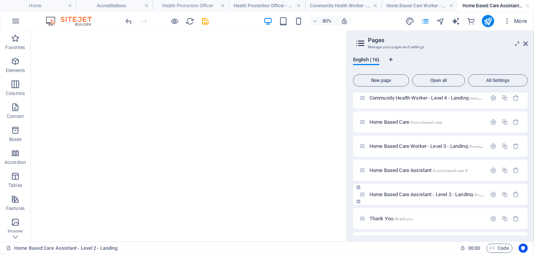
scroll to position [176, 0]
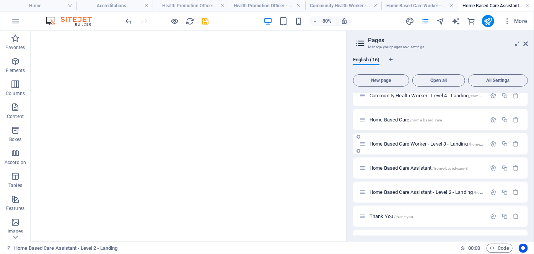
click at [409, 143] on span "Home Based Care Worker - Level 3 - Landing /home-based-care-level-3" at bounding box center [441, 144] width 143 height 6
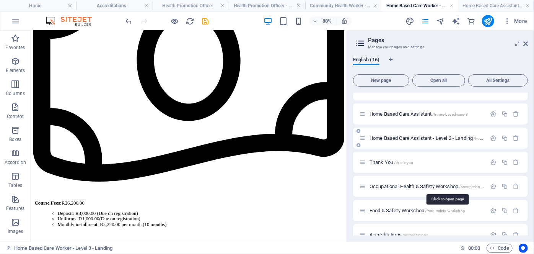
scroll to position [235, 0]
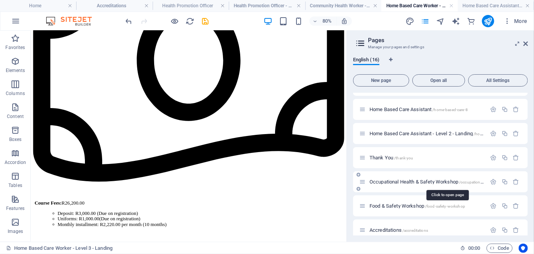
click at [399, 180] on span "Occupational Health & Safety Workshop /occupational-health-safety-workshop" at bounding box center [448, 182] width 156 height 6
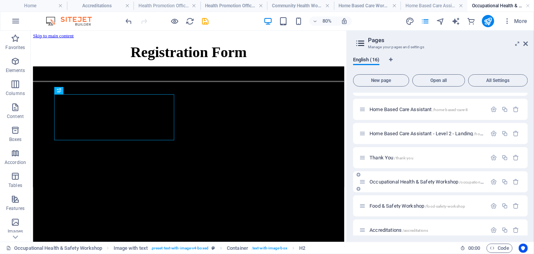
scroll to position [243, 0]
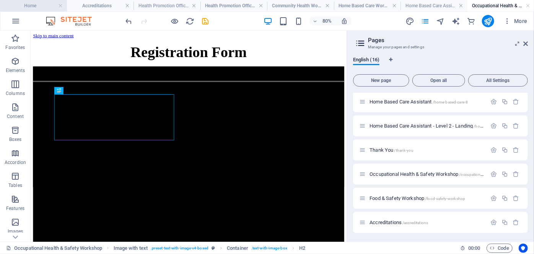
click at [31, 11] on li "Home" at bounding box center [33, 5] width 67 height 11
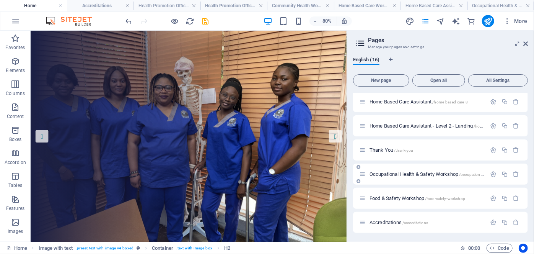
click at [408, 171] on span "Occupational Health & Safety Workshop /occupational-health-safety-workshop" at bounding box center [448, 174] width 156 height 6
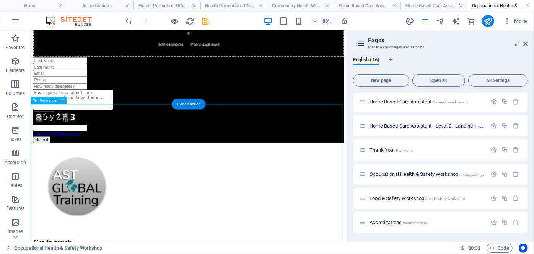
scroll to position [492, 0]
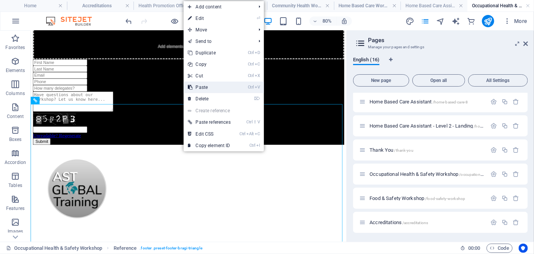
click at [202, 90] on link "Ctrl V Paste" at bounding box center [210, 87] width 52 height 11
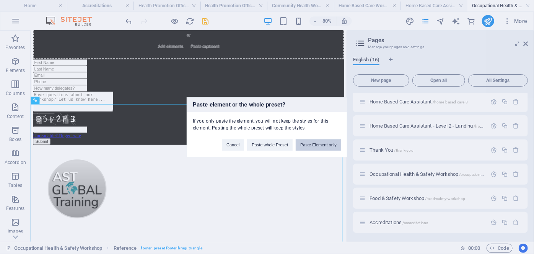
click at [311, 143] on button "Paste Element only" at bounding box center [319, 144] width 46 height 11
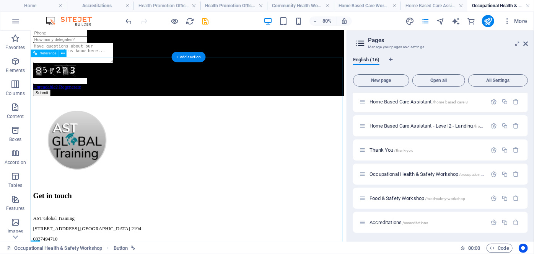
scroll to position [583, 0]
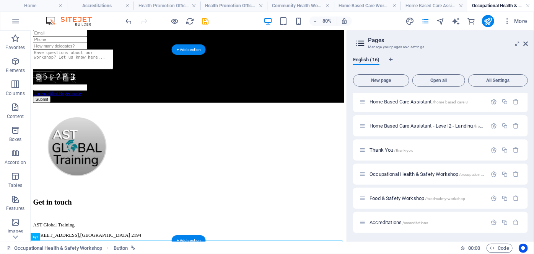
drag, startPoint x: 227, startPoint y: 285, endPoint x: 233, endPoint y: 58, distance: 227.8
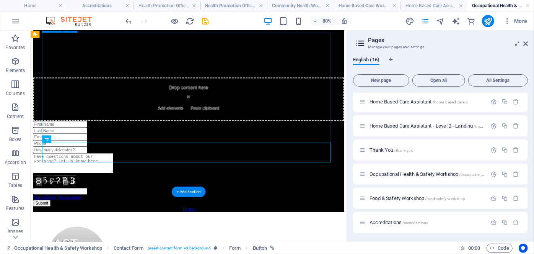
scroll to position [372, 0]
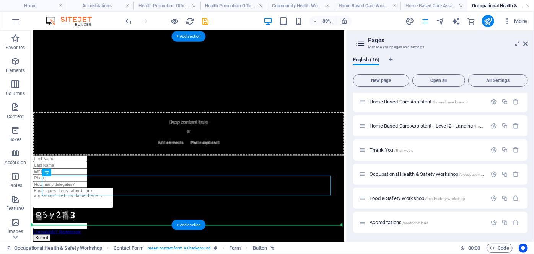
drag, startPoint x: 227, startPoint y: 219, endPoint x: 226, endPoint y: 250, distance: 30.6
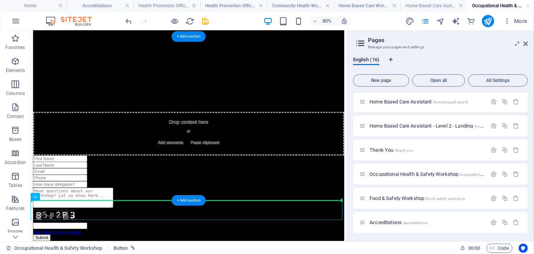
drag, startPoint x: 235, startPoint y: 255, endPoint x: 233, endPoint y: 214, distance: 41.0
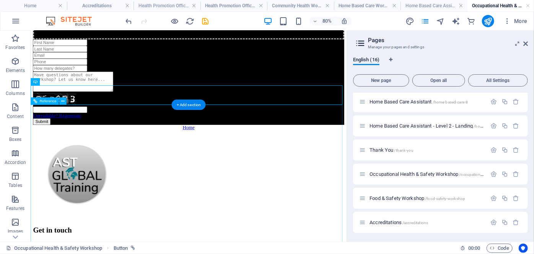
scroll to position [518, 0]
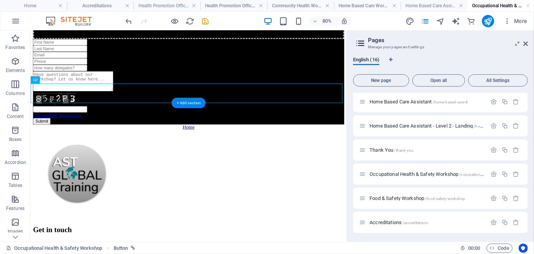
drag, startPoint x: 222, startPoint y: 103, endPoint x: 225, endPoint y: 139, distance: 35.4
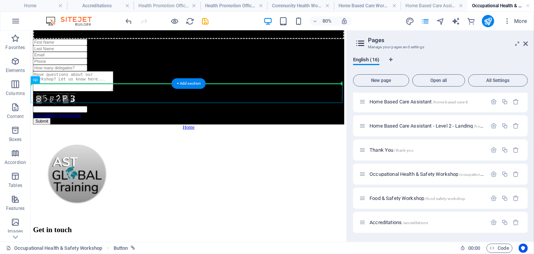
drag, startPoint x: 222, startPoint y: 111, endPoint x: 221, endPoint y: 82, distance: 29.9
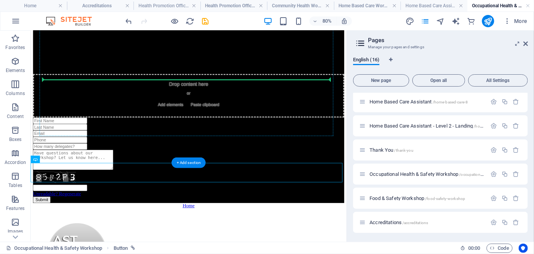
scroll to position [419, 0]
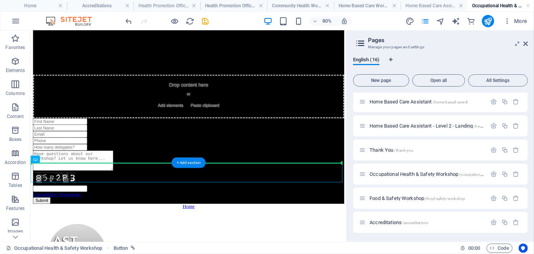
drag, startPoint x: 225, startPoint y: 112, endPoint x: 222, endPoint y: 160, distance: 48.0
drag, startPoint x: 226, startPoint y: 209, endPoint x: 225, endPoint y: 162, distance: 47.1
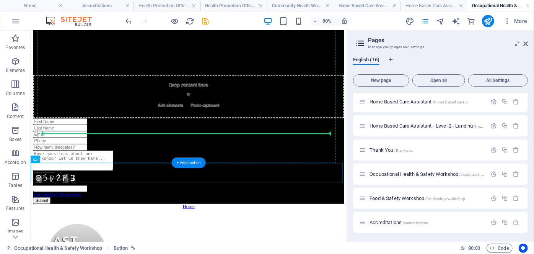
drag, startPoint x: 229, startPoint y: 205, endPoint x: 226, endPoint y: 159, distance: 46.8
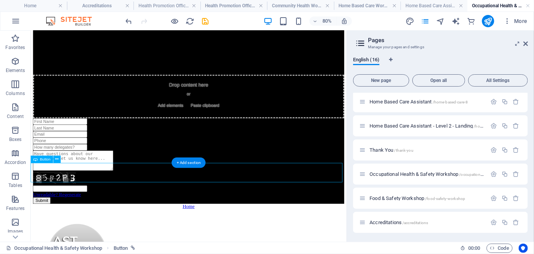
drag, startPoint x: 218, startPoint y: 197, endPoint x: 216, endPoint y: 212, distance: 15.0
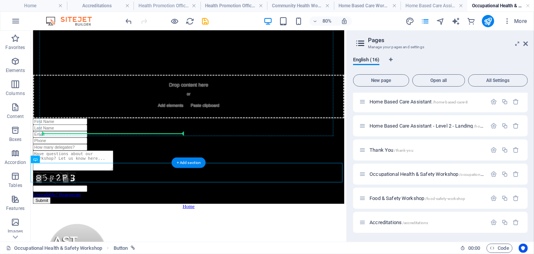
drag, startPoint x: 216, startPoint y: 212, endPoint x: 216, endPoint y: 156, distance: 55.9
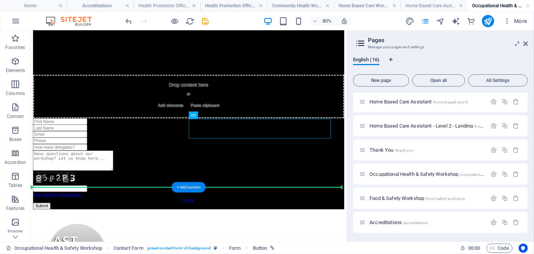
drag, startPoint x: 310, startPoint y: 154, endPoint x: 302, endPoint y: 196, distance: 42.5
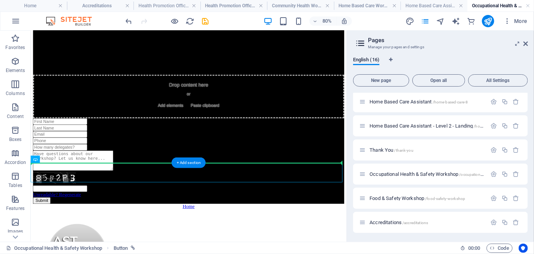
drag, startPoint x: 233, startPoint y: 211, endPoint x: 233, endPoint y: 183, distance: 27.6
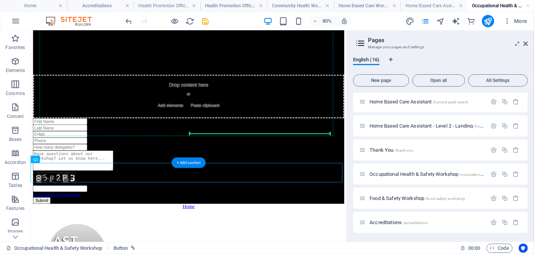
drag, startPoint x: 232, startPoint y: 207, endPoint x: 231, endPoint y: 158, distance: 49.0
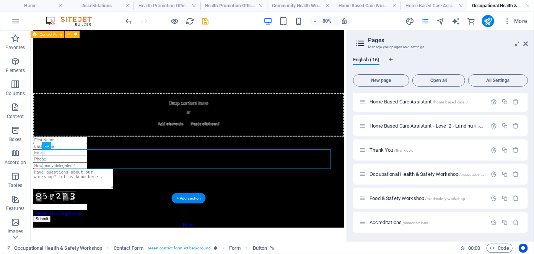
scroll to position [391, 0]
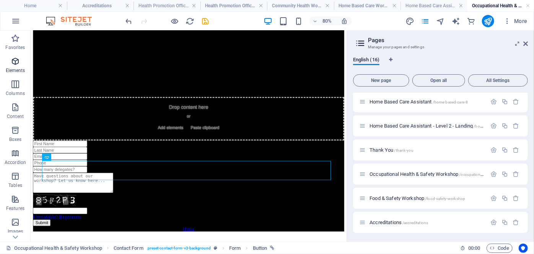
click at [12, 67] on p "Elements" at bounding box center [16, 70] width 20 height 6
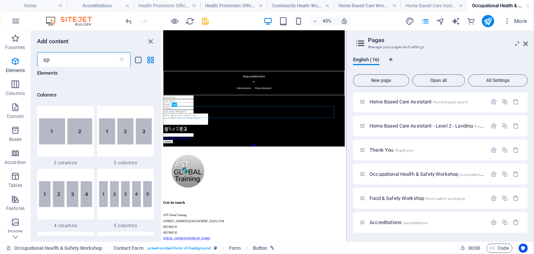
scroll to position [0, 0]
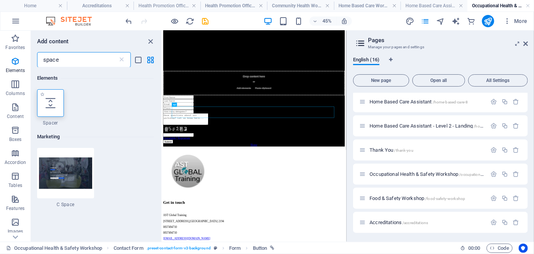
type input "space"
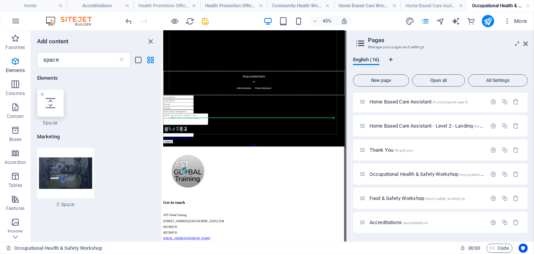
select select "px"
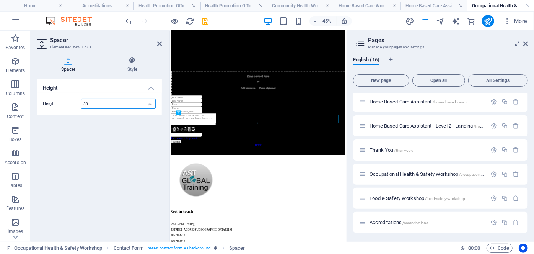
scroll to position [391, 0]
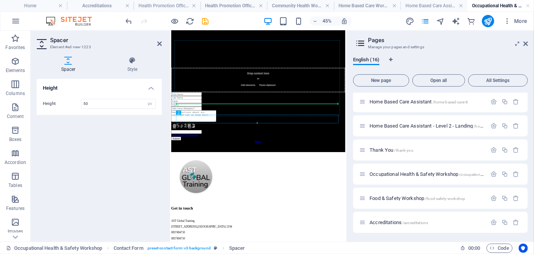
drag, startPoint x: 344, startPoint y: 219, endPoint x: 342, endPoint y: 197, distance: 22.3
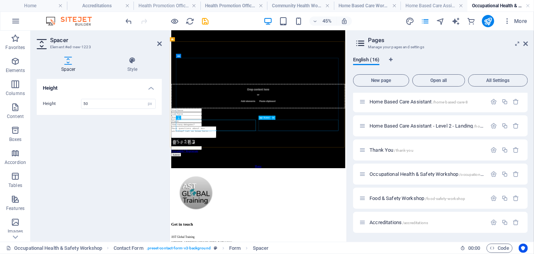
scroll to position [355, 0]
drag, startPoint x: 327, startPoint y: 244, endPoint x: 366, endPoint y: 241, distance: 39.2
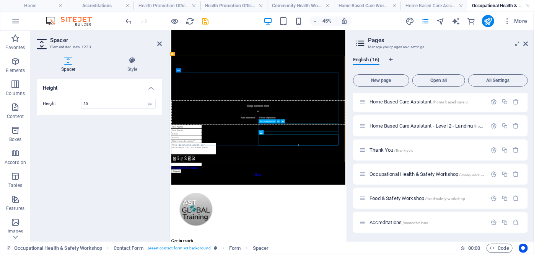
scroll to position [318, 0]
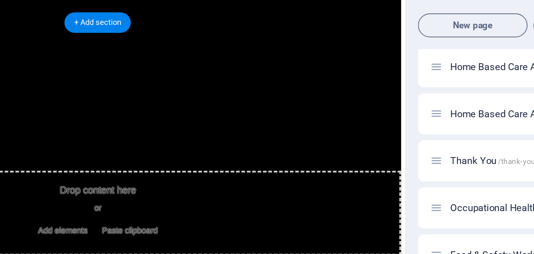
drag, startPoint x: -112, startPoint y: 182, endPoint x: 22, endPoint y: 79, distance: 168.9
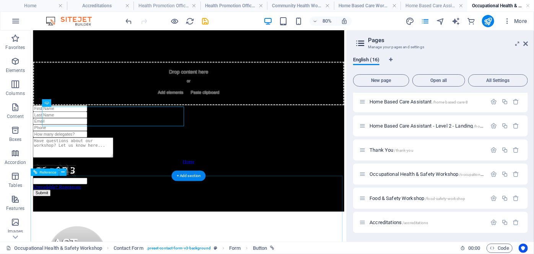
scroll to position [435, 0]
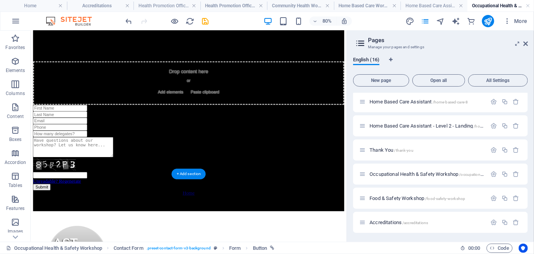
drag, startPoint x: 148, startPoint y: 132, endPoint x: 154, endPoint y: 172, distance: 40.6
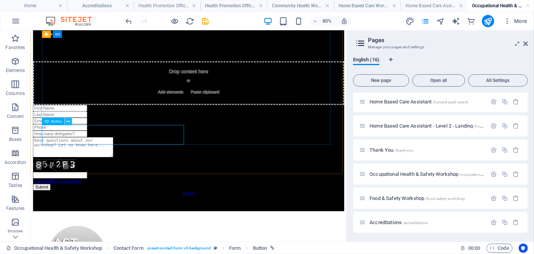
click at [67, 122] on icon at bounding box center [68, 121] width 3 height 7
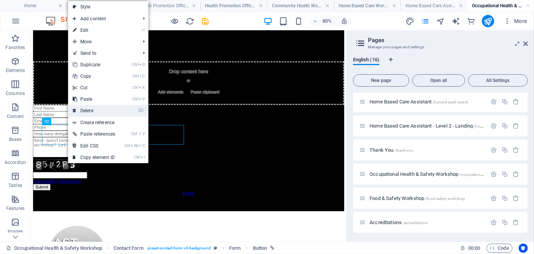
click at [101, 109] on link "⌦ Delete" at bounding box center [94, 110] width 52 height 11
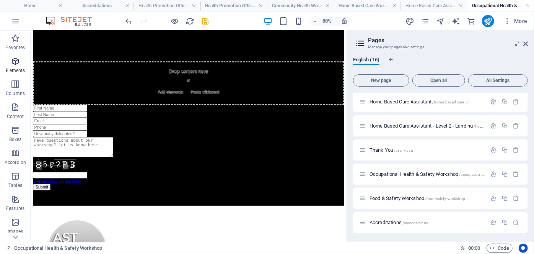
click at [15, 65] on icon "button" at bounding box center [15, 61] width 9 height 9
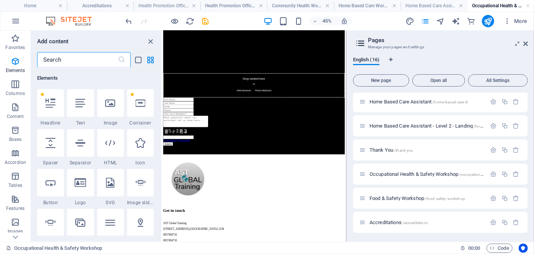
scroll to position [82, 0]
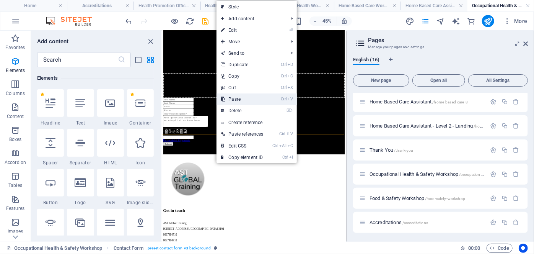
click at [239, 99] on link "Ctrl V Paste" at bounding box center [243, 98] width 52 height 11
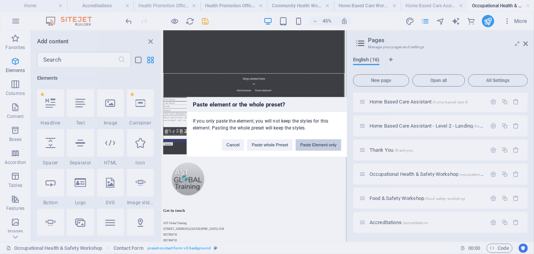
click at [305, 149] on button "Paste Element only" at bounding box center [319, 144] width 46 height 11
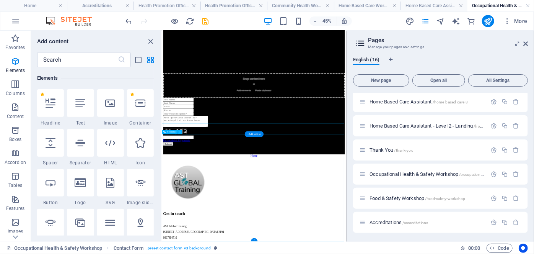
scroll to position [403, 0]
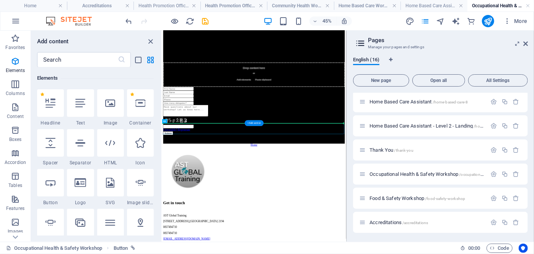
drag, startPoint x: 371, startPoint y: 245, endPoint x: 371, endPoint y: 223, distance: 22.2
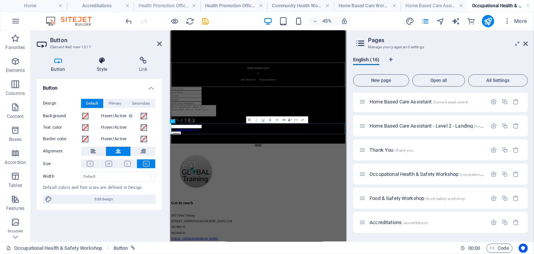
click at [97, 67] on h4 "Style" at bounding box center [104, 65] width 42 height 16
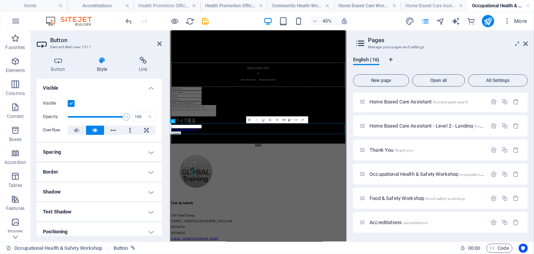
scroll to position [85, 0]
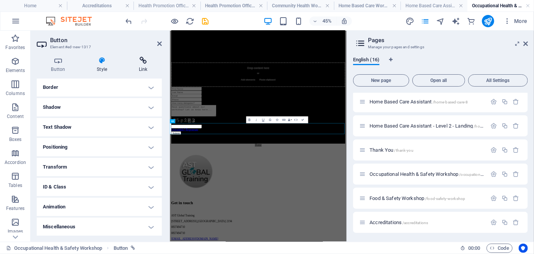
click at [137, 60] on icon at bounding box center [142, 61] width 37 height 8
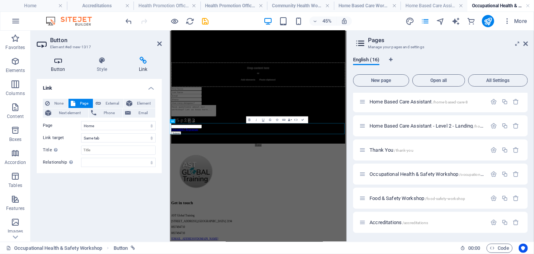
click at [64, 68] on h4 "Button" at bounding box center [60, 65] width 46 height 16
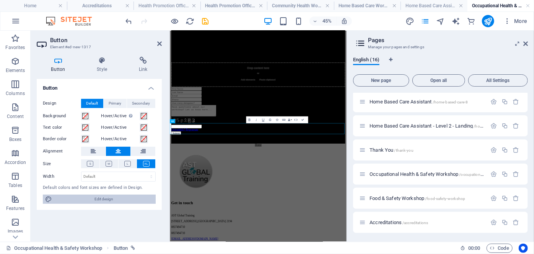
click at [127, 201] on span "Edit design" at bounding box center [103, 198] width 99 height 9
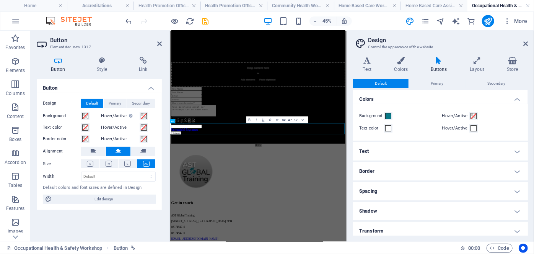
click at [412, 122] on div "Background Hover/Active Text color Hover/Active" at bounding box center [441, 122] width 178 height 37
click at [160, 44] on icon at bounding box center [159, 44] width 5 height 6
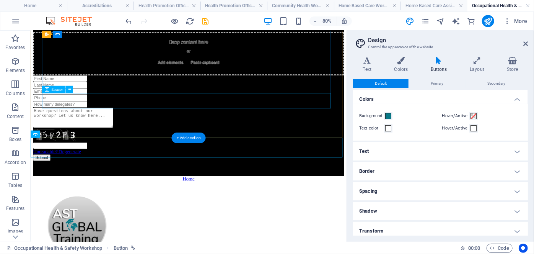
scroll to position [476, 0]
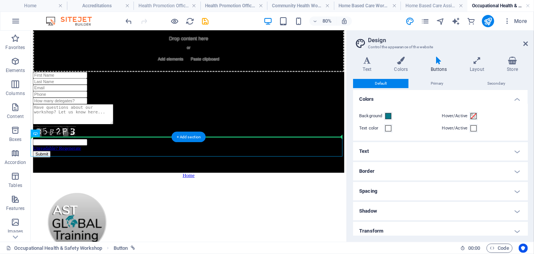
drag, startPoint x: 213, startPoint y: 170, endPoint x: 213, endPoint y: 142, distance: 27.9
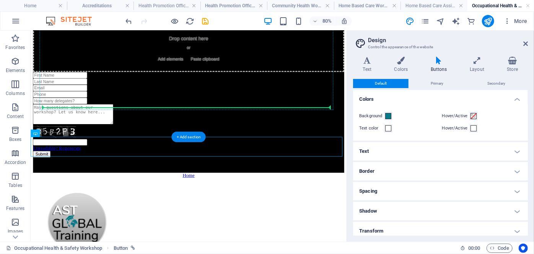
drag, startPoint x: 214, startPoint y: 176, endPoint x: 217, endPoint y: 122, distance: 53.7
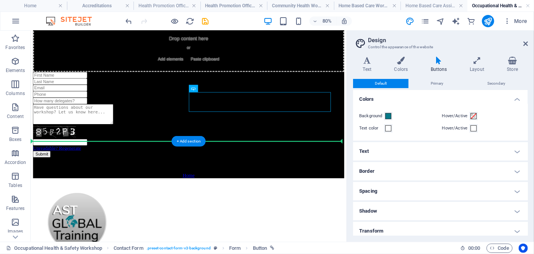
drag, startPoint x: 329, startPoint y: 117, endPoint x: 322, endPoint y: 140, distance: 23.7
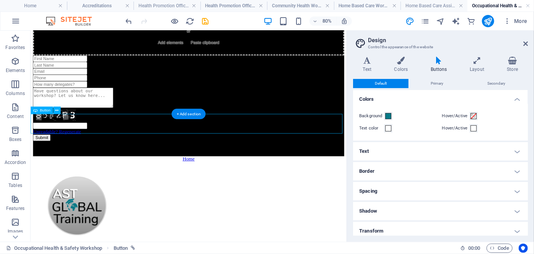
scroll to position [505, 0]
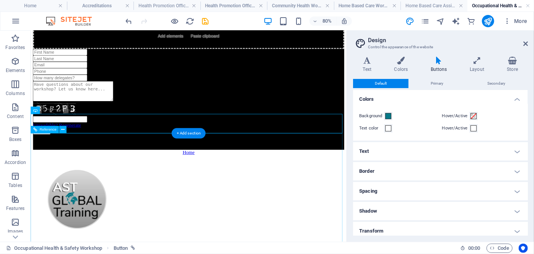
drag, startPoint x: 223, startPoint y: 160, endPoint x: 235, endPoint y: 206, distance: 46.9
drag, startPoint x: 227, startPoint y: 145, endPoint x: 231, endPoint y: 179, distance: 35.1
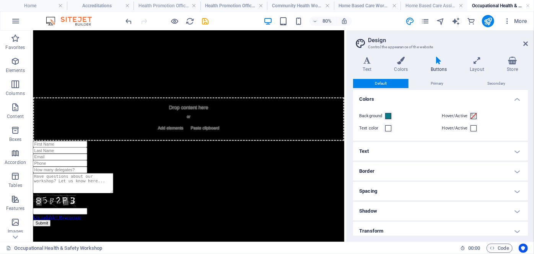
scroll to position [24, 0]
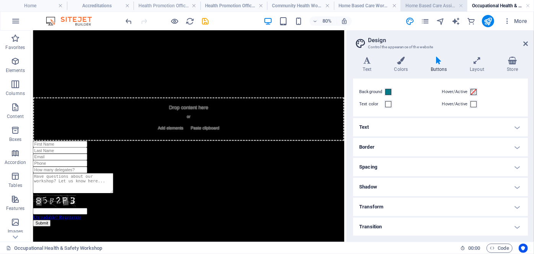
click at [446, 4] on h4 "Home Based Care Assistant - Level 2 - Landing" at bounding box center [434, 6] width 67 height 8
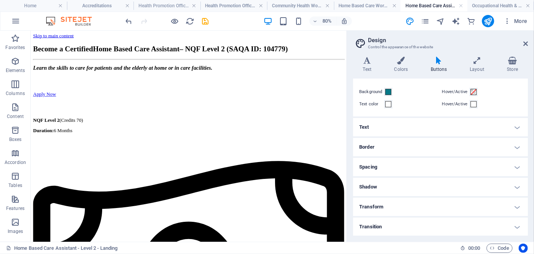
scroll to position [0, 0]
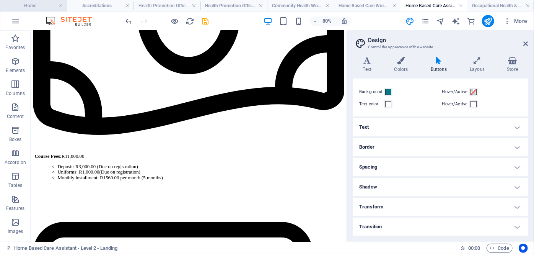
click at [28, 9] on h4 "Home" at bounding box center [33, 6] width 67 height 8
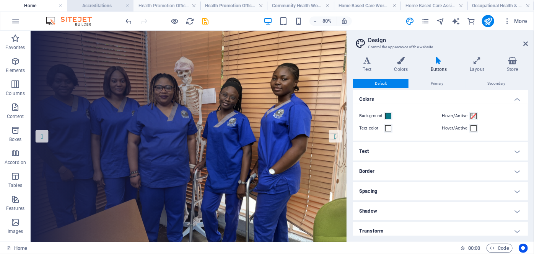
click at [112, 5] on h4 "Accreditations" at bounding box center [100, 6] width 67 height 8
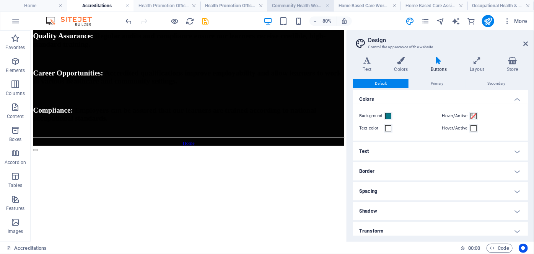
click at [301, 7] on h4 "Community Health Worker - Level 4 - Landing" at bounding box center [300, 6] width 67 height 8
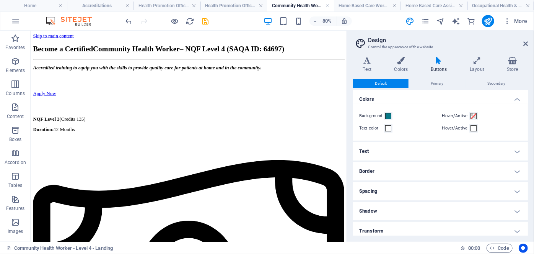
scroll to position [274, 0]
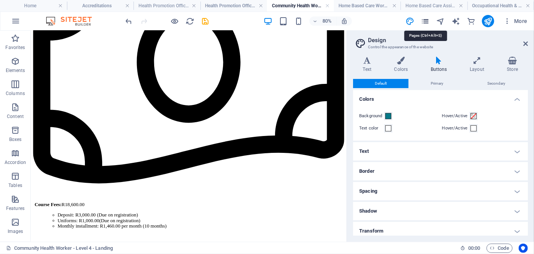
click at [424, 20] on icon "pages" at bounding box center [425, 21] width 9 height 9
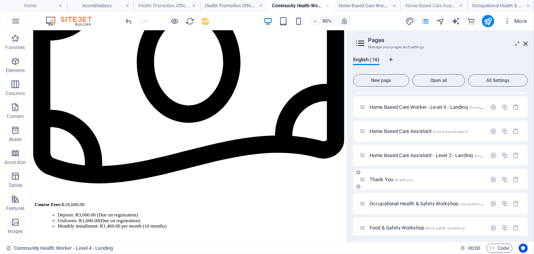
scroll to position [243, 0]
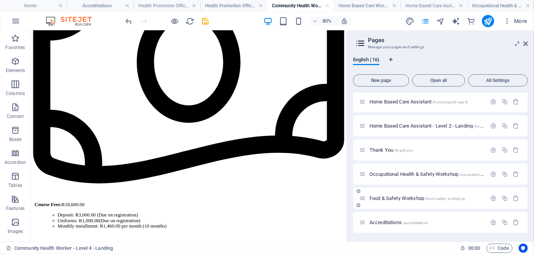
click at [395, 197] on span "Food & Safety Workshop /food-safety-workshop" at bounding box center [418, 198] width 96 height 6
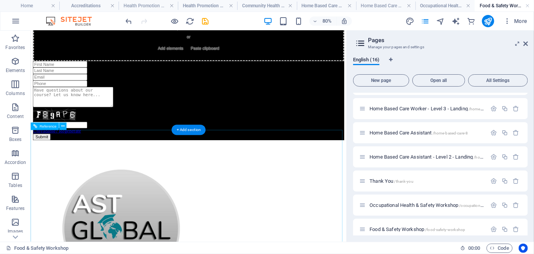
scroll to position [362, 0]
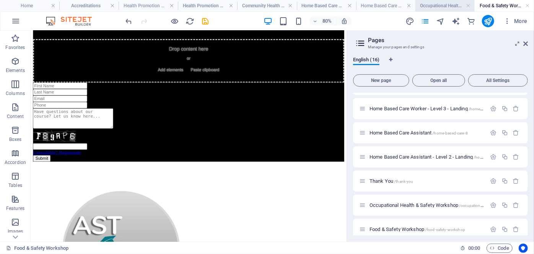
click at [428, 5] on h4 "Occupational Health & Safety Workshop" at bounding box center [445, 6] width 59 height 8
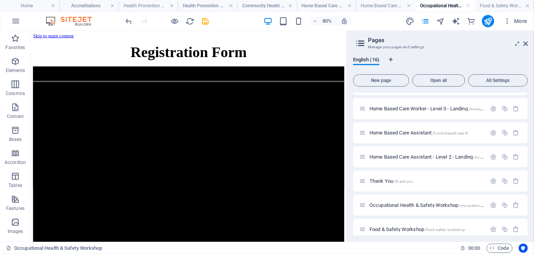
scroll to position [0, 0]
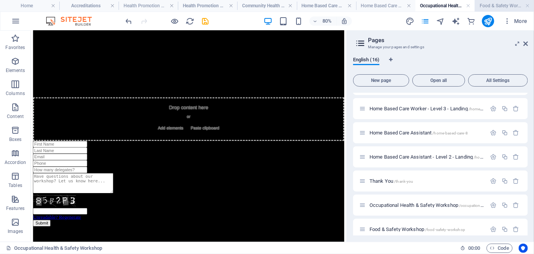
click at [500, 3] on h4 "Food & Safety Workshop" at bounding box center [504, 6] width 59 height 8
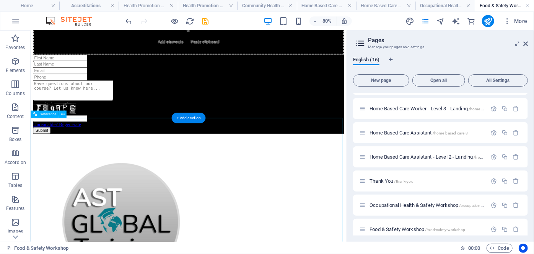
scroll to position [378, 0]
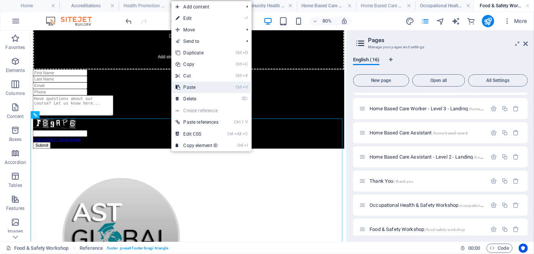
click at [201, 91] on link "Ctrl V Paste" at bounding box center [197, 87] width 52 height 11
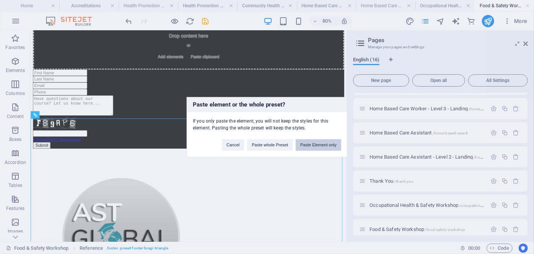
click at [313, 143] on button "Paste Element only" at bounding box center [319, 144] width 46 height 11
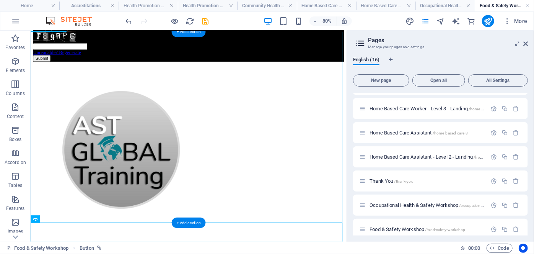
scroll to position [487, 0]
drag, startPoint x: 217, startPoint y: 284, endPoint x: 209, endPoint y: 71, distance: 213.3
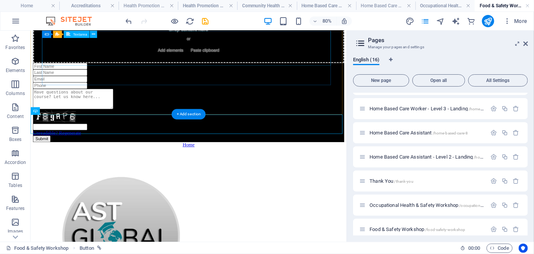
scroll to position [383, 0]
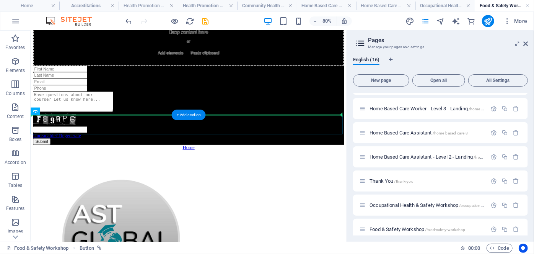
drag, startPoint x: 220, startPoint y: 147, endPoint x: 215, endPoint y: 107, distance: 40.4
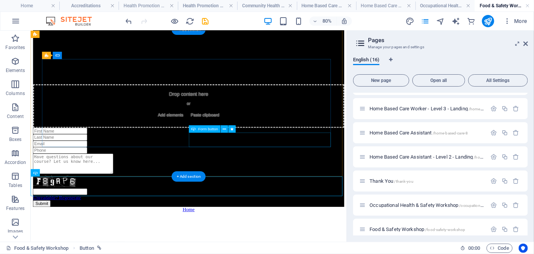
scroll to position [305, 0]
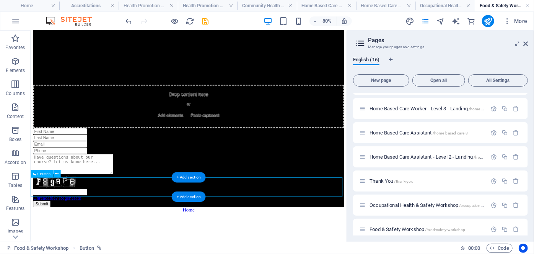
click at [188, 251] on div "Home" at bounding box center [227, 254] width 389 height 7
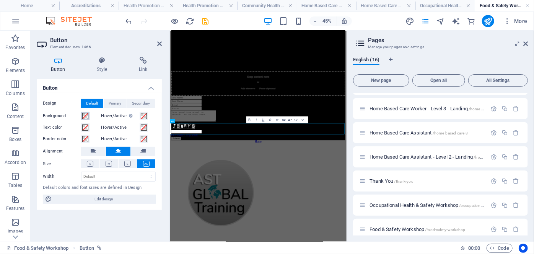
click at [85, 116] on span at bounding box center [85, 116] width 6 height 6
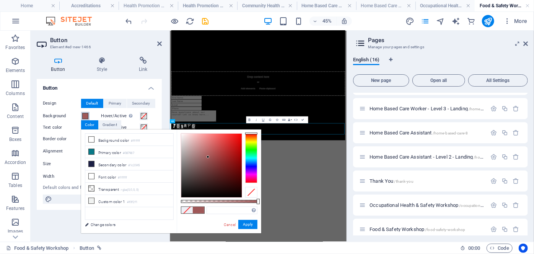
type input "#9f5858"
click at [208, 157] on div at bounding box center [211, 166] width 60 height 64
click at [227, 230] on div "#9f5858 Supported formats #0852ed rgb(8, 82, 237) rgba(8, 82, 237, 90%) hsv(221…" at bounding box center [219, 236] width 85 height 215
click at [228, 223] on link "Cancel" at bounding box center [229, 225] width 13 height 6
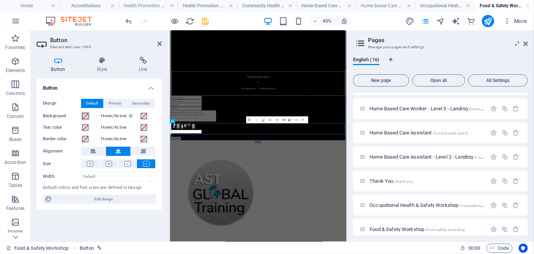
click at [86, 116] on span at bounding box center [85, 116] width 6 height 6
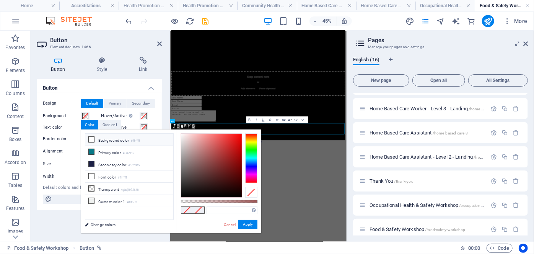
click at [120, 137] on li "Background color #ffffff" at bounding box center [129, 140] width 88 height 12
type input "#000000"
drag, startPoint x: 228, startPoint y: 162, endPoint x: 256, endPoint y: 240, distance: 82.2
click at [256, 240] on body "AST Global Training Home Accreditations Health Promotion Officer Health Promoti…" at bounding box center [267, 127] width 534 height 254
click at [252, 225] on button "Apply" at bounding box center [247, 224] width 19 height 9
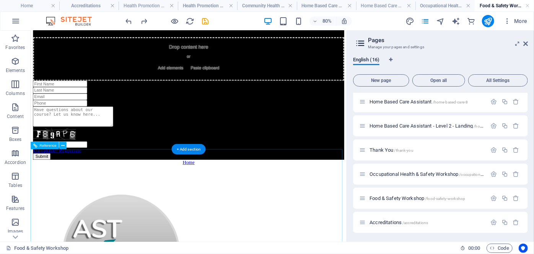
scroll to position [364, 0]
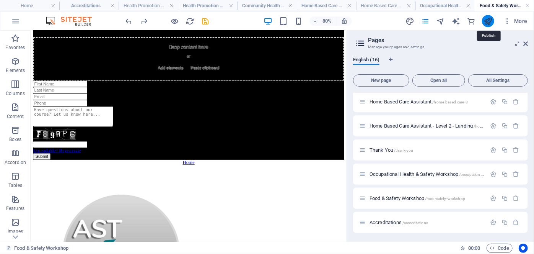
click at [489, 20] on icon "publish" at bounding box center [488, 21] width 9 height 9
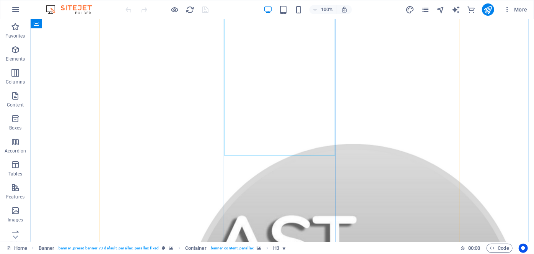
scroll to position [390, 0]
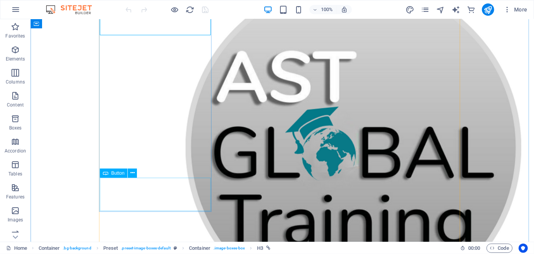
scroll to position [548, 0]
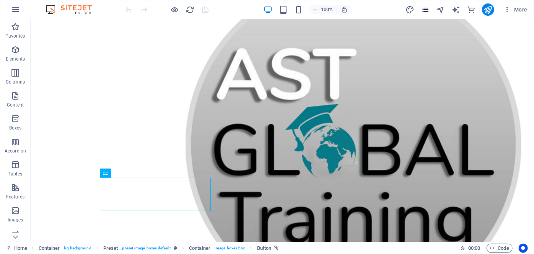
click at [429, 6] on icon "pages" at bounding box center [425, 9] width 9 height 9
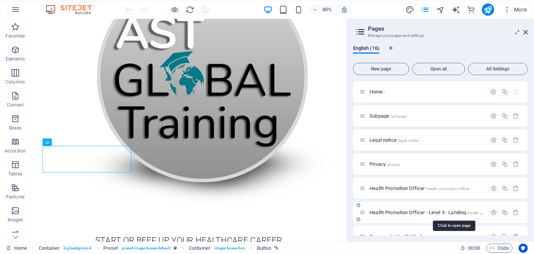
click at [394, 212] on span "Health Promotion Officer - Level 3 - Landing /health-promotion-officer-level-3-…" at bounding box center [454, 212] width 168 height 6
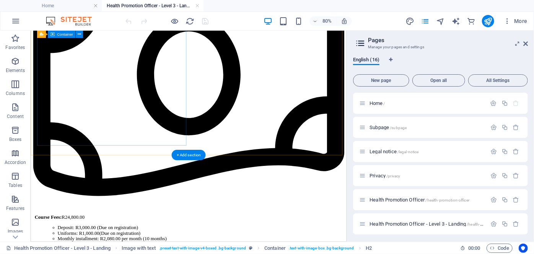
scroll to position [284, 0]
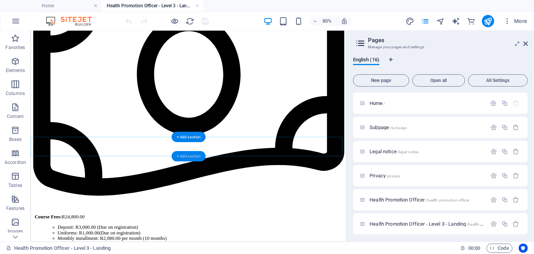
click at [188, 154] on div "+ Add section" at bounding box center [189, 156] width 34 height 10
drag, startPoint x: 218, startPoint y: 184, endPoint x: 193, endPoint y: 47, distance: 139.7
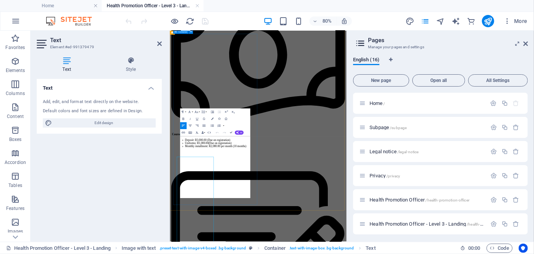
scroll to position [17, 0]
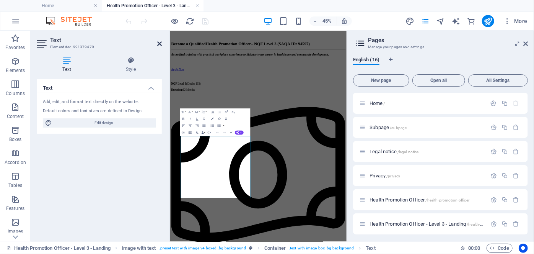
click at [157, 42] on icon at bounding box center [159, 44] width 5 height 6
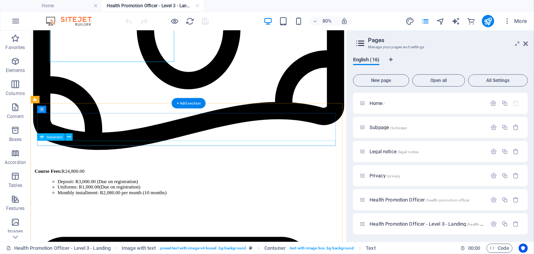
scroll to position [350, 0]
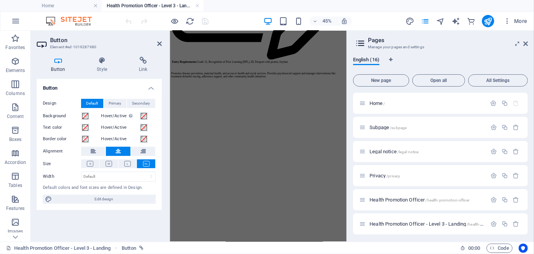
scroll to position [1107, 0]
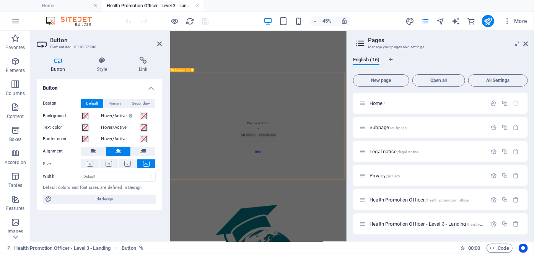
drag, startPoint x: 349, startPoint y: 108, endPoint x: 323, endPoint y: 122, distance: 30.0
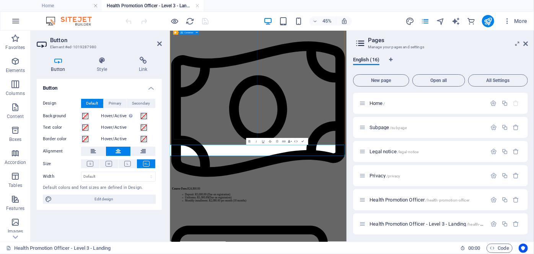
scroll to position [163, 0]
drag, startPoint x: 352, startPoint y: 292, endPoint x: 356, endPoint y: 476, distance: 183.3
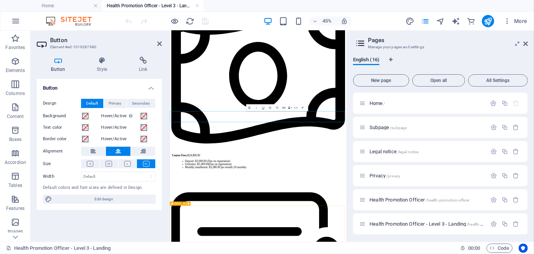
scroll to position [238, 0]
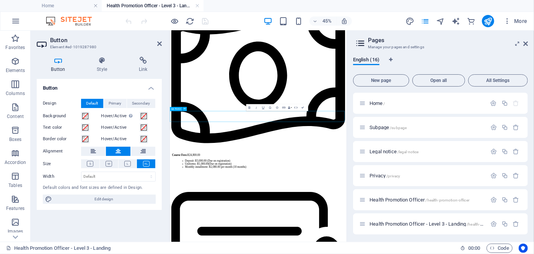
drag, startPoint x: 407, startPoint y: 227, endPoint x: 409, endPoint y: 396, distance: 168.8
drag, startPoint x: 408, startPoint y: 219, endPoint x: 395, endPoint y: 441, distance: 221.9
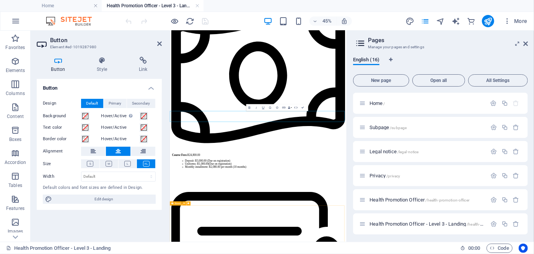
drag, startPoint x: 318, startPoint y: 220, endPoint x: 285, endPoint y: 229, distance: 33.8
drag, startPoint x: 486, startPoint y: 226, endPoint x: 482, endPoint y: 227, distance: 3.9
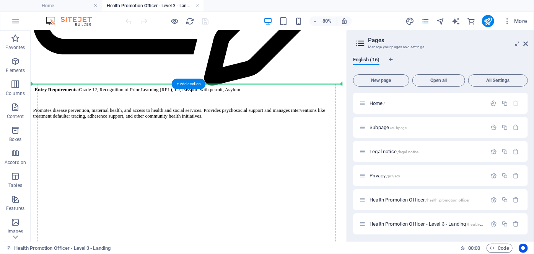
scroll to position [818, 0]
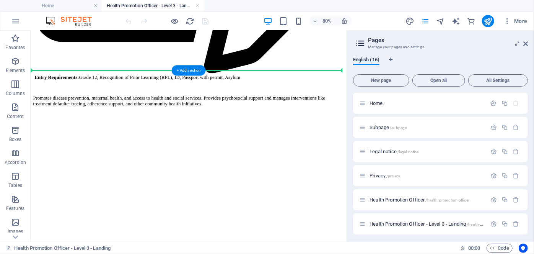
drag, startPoint x: 249, startPoint y: 218, endPoint x: 233, endPoint y: 77, distance: 142.9
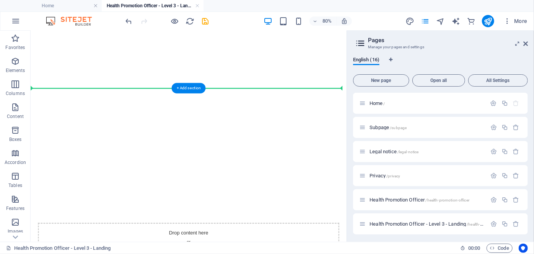
scroll to position [991, 0]
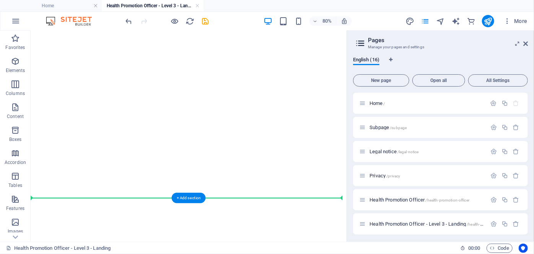
drag, startPoint x: 258, startPoint y: 104, endPoint x: 212, endPoint y: 231, distance: 135.2
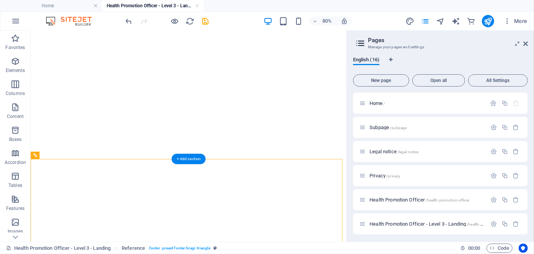
scroll to position [1039, 0]
drag, startPoint x: 307, startPoint y: 250, endPoint x: 437, endPoint y: 112, distance: 189.2
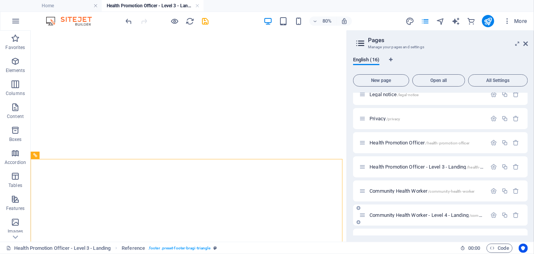
click at [419, 216] on span "Community Health Worker - Level 4 - Landing /community-health-worker-level-4-la…" at bounding box center [456, 215] width 173 height 6
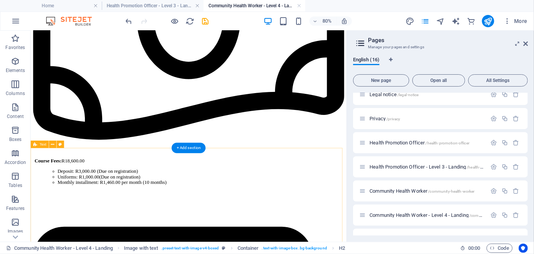
scroll to position [328, 0]
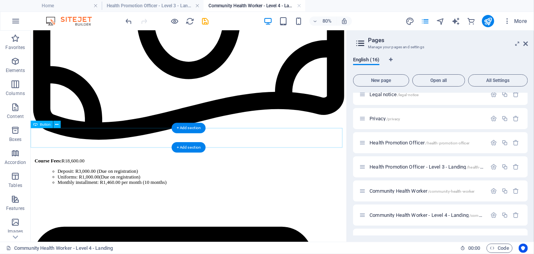
drag, startPoint x: 262, startPoint y: 166, endPoint x: 132, endPoint y: 272, distance: 167.2
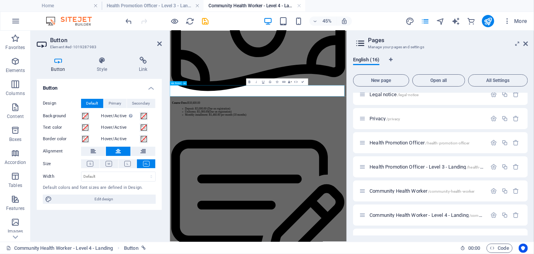
drag, startPoint x: 396, startPoint y: 165, endPoint x: 412, endPoint y: 165, distance: 15.7
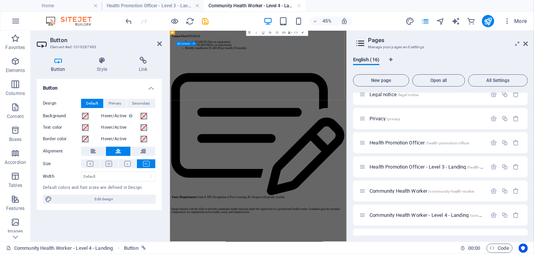
scroll to position [476, 0]
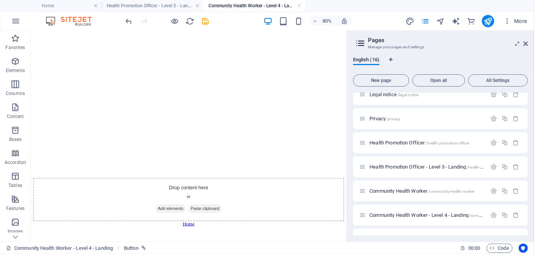
scroll to position [1153, 0]
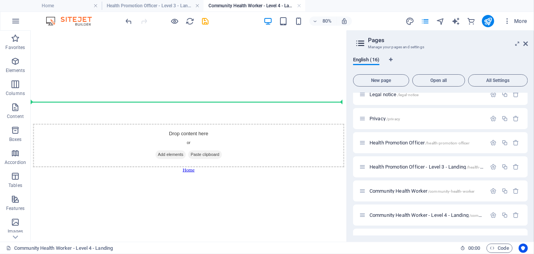
drag, startPoint x: 247, startPoint y: 105, endPoint x: 234, endPoint y: 111, distance: 14.4
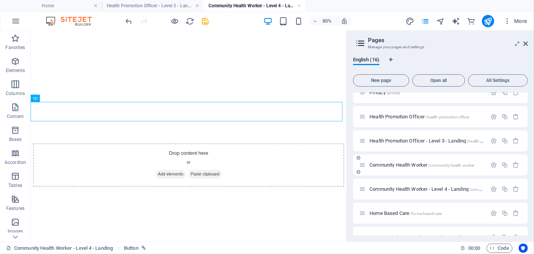
scroll to position [100, 0]
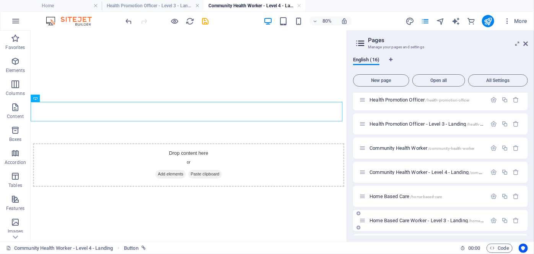
click at [403, 222] on span "Home Based Care Worker - Level 3 - Landing /home-based-care-level-3" at bounding box center [441, 220] width 143 height 6
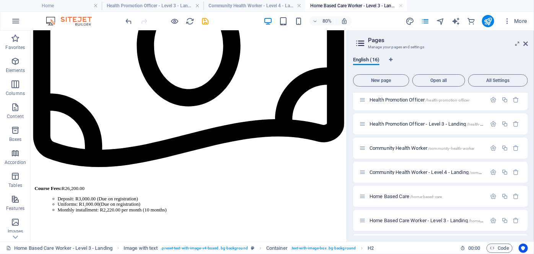
scroll to position [296, 0]
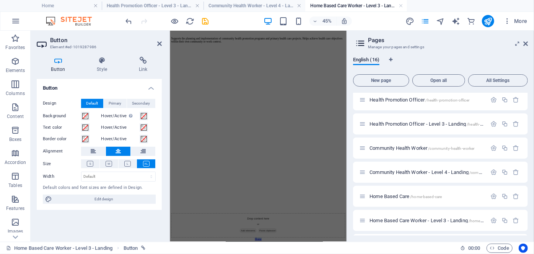
scroll to position [892, 0]
drag, startPoint x: 388, startPoint y: 137, endPoint x: 331, endPoint y: 369, distance: 239.6
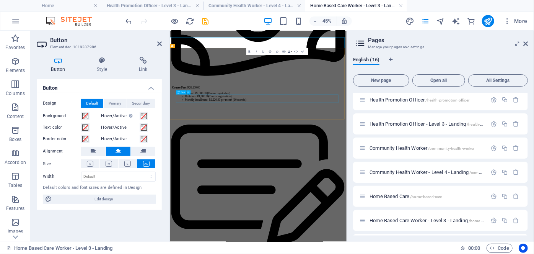
scroll to position [363, 0]
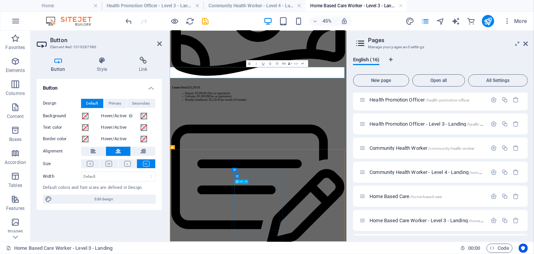
drag, startPoint x: 397, startPoint y: 117, endPoint x: 359, endPoint y: 212, distance: 102.0
drag, startPoint x: 346, startPoint y: 121, endPoint x: 340, endPoint y: 223, distance: 102.0
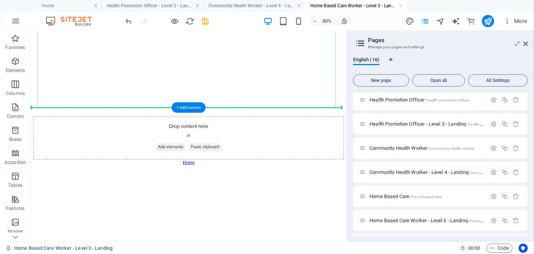
scroll to position [1126, 0]
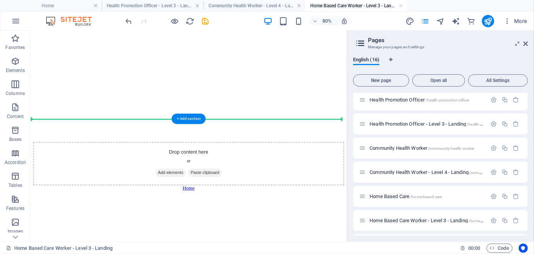
drag, startPoint x: 251, startPoint y: 120, endPoint x: 255, endPoint y: 138, distance: 18.6
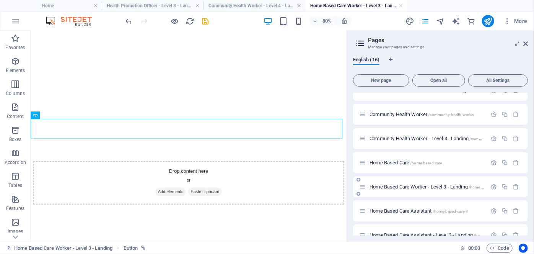
scroll to position [141, 0]
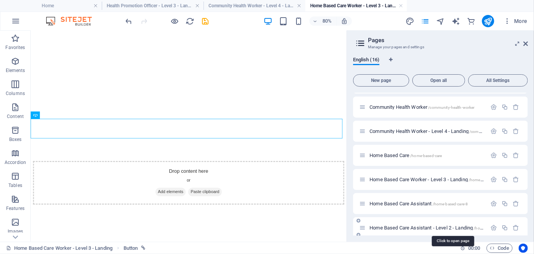
click at [404, 225] on span "Home Based Care Assistant - Level 2 - Landing /home-based-care-assistant-level-2" at bounding box center [452, 228] width 165 height 6
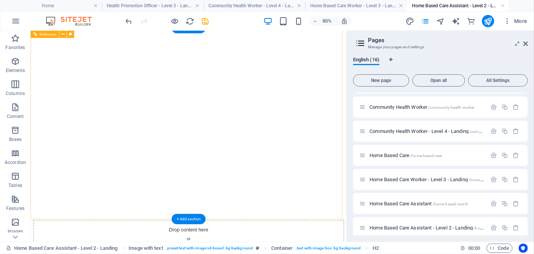
scroll to position [1061, 0]
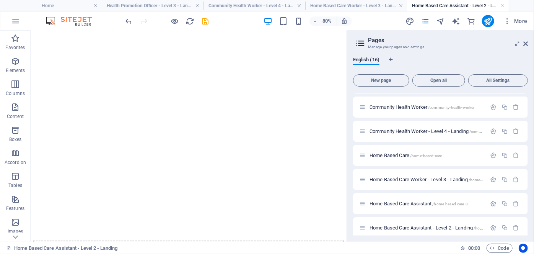
click at [326, 12] on div "80% More" at bounding box center [266, 21] width 533 height 18
click at [331, 9] on h4 "Home Based Care Worker - Level 3 - Landing" at bounding box center [356, 6] width 102 height 8
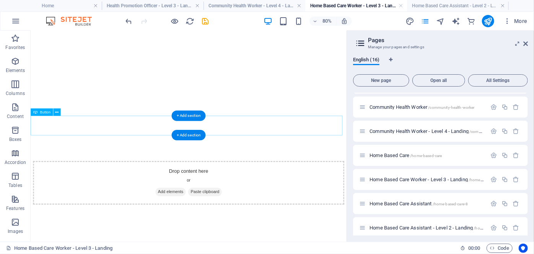
scroll to position [1107, 0]
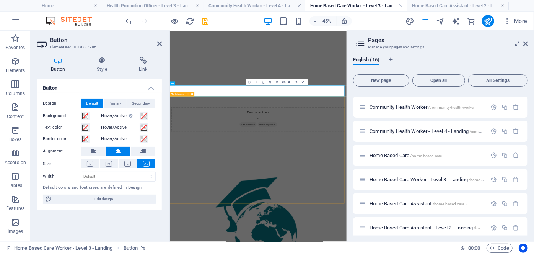
scroll to position [1087, 0]
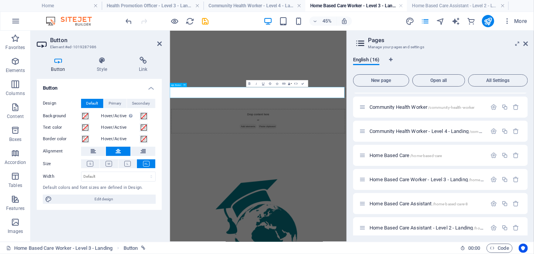
click at [184, 84] on icon at bounding box center [185, 84] width 2 height 3
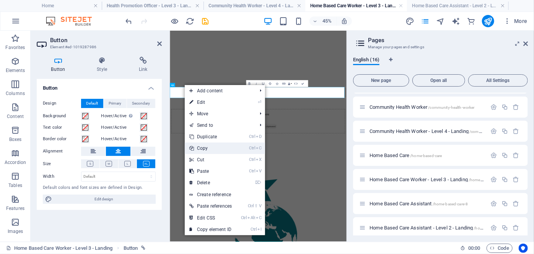
click at [205, 151] on link "Ctrl C Copy" at bounding box center [211, 147] width 52 height 11
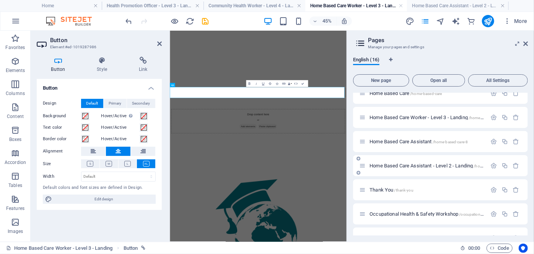
scroll to position [203, 0]
click at [408, 213] on span "Occupational Health & Safety Workshop /occupational-health-safety-workshop" at bounding box center [448, 213] width 156 height 6
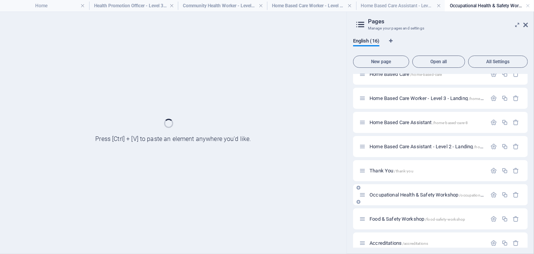
scroll to position [0, 0]
click at [408, 146] on span "Home Based Care Assistant - Level 2 - Landing /home-based-care-assistant-level-2" at bounding box center [452, 146] width 165 height 6
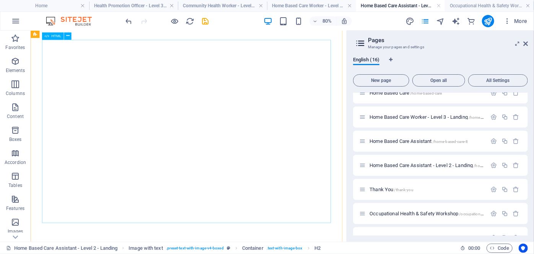
scroll to position [1023, 0]
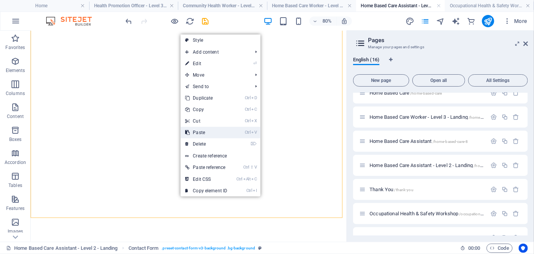
click at [205, 133] on link "Ctrl V Paste" at bounding box center [206, 132] width 51 height 11
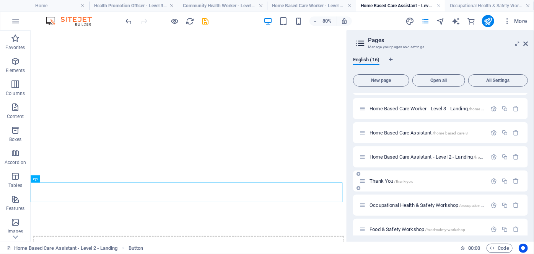
scroll to position [212, 0]
click at [393, 204] on span "Occupational Health & Safety Workshop /occupational-health-safety-workshop" at bounding box center [448, 204] width 156 height 6
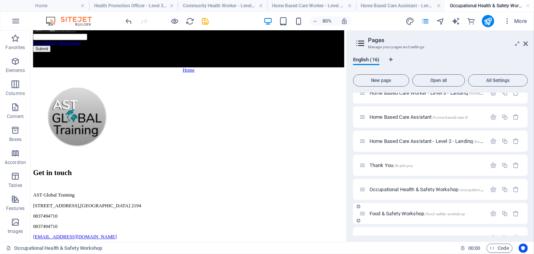
scroll to position [228, 0]
click at [405, 214] on span "Food & Safety Workshop /food-safety-workshop" at bounding box center [418, 213] width 96 height 6
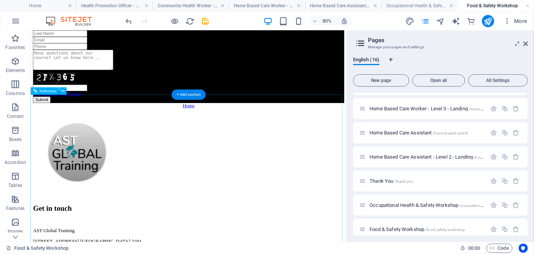
scroll to position [437, 0]
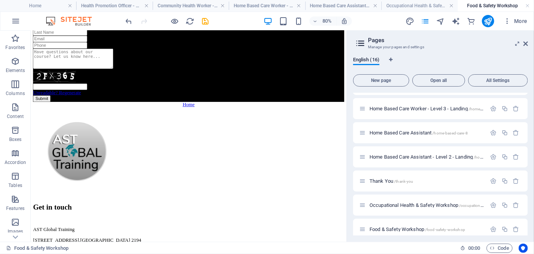
click at [101, 12] on div "80% More" at bounding box center [266, 21] width 533 height 18
click at [100, 8] on h4 "Health Promotion Officer - Level 3 - Landing" at bounding box center [114, 6] width 76 height 8
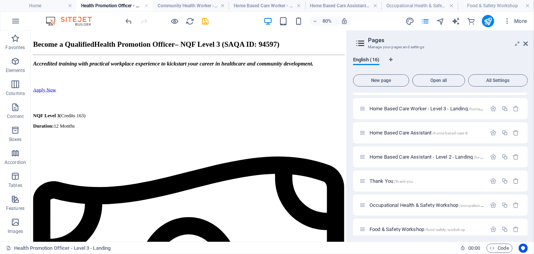
scroll to position [0, 0]
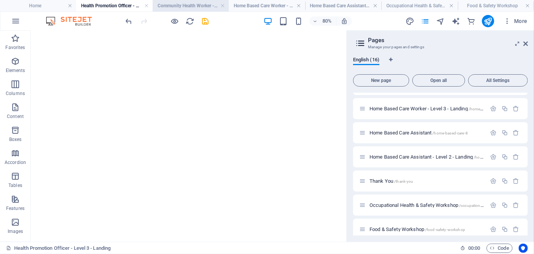
click at [192, 7] on h4 "Community Health Worker - Level 4 - Landing" at bounding box center [191, 6] width 76 height 8
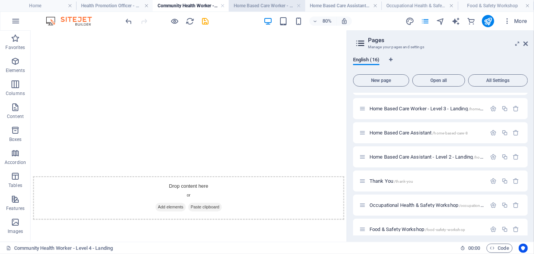
click at [248, 7] on h4 "Home Based Care Worker - Level 3 - Landing" at bounding box center [267, 6] width 76 height 8
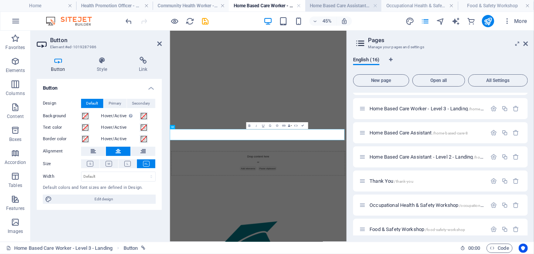
click at [334, 6] on h4 "Home Based Care Assistant - Level 2 - Landing" at bounding box center [343, 6] width 76 height 8
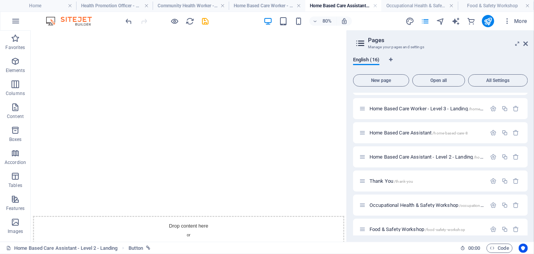
click at [387, 12] on div "80% More" at bounding box center [266, 21] width 533 height 18
click at [389, 12] on div "80% More" at bounding box center [266, 21] width 533 height 18
click at [392, 10] on li "Occupational Health & Safety Workshop" at bounding box center [420, 5] width 76 height 11
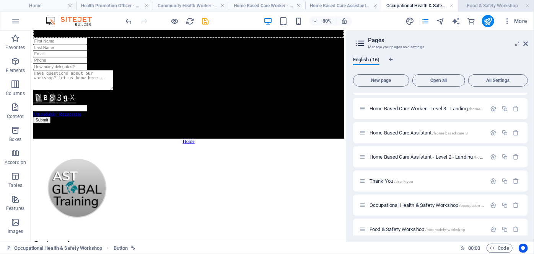
click at [483, 6] on h4 "Food & Safety Workshop" at bounding box center [496, 6] width 76 height 8
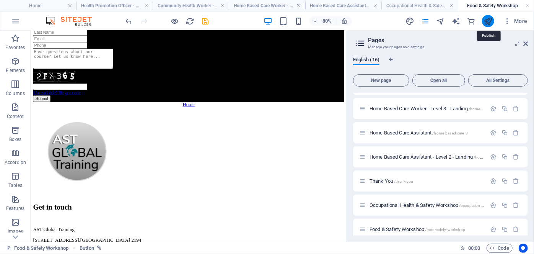
click at [488, 20] on icon "publish" at bounding box center [488, 21] width 9 height 9
